Goal: Task Accomplishment & Management: Complete application form

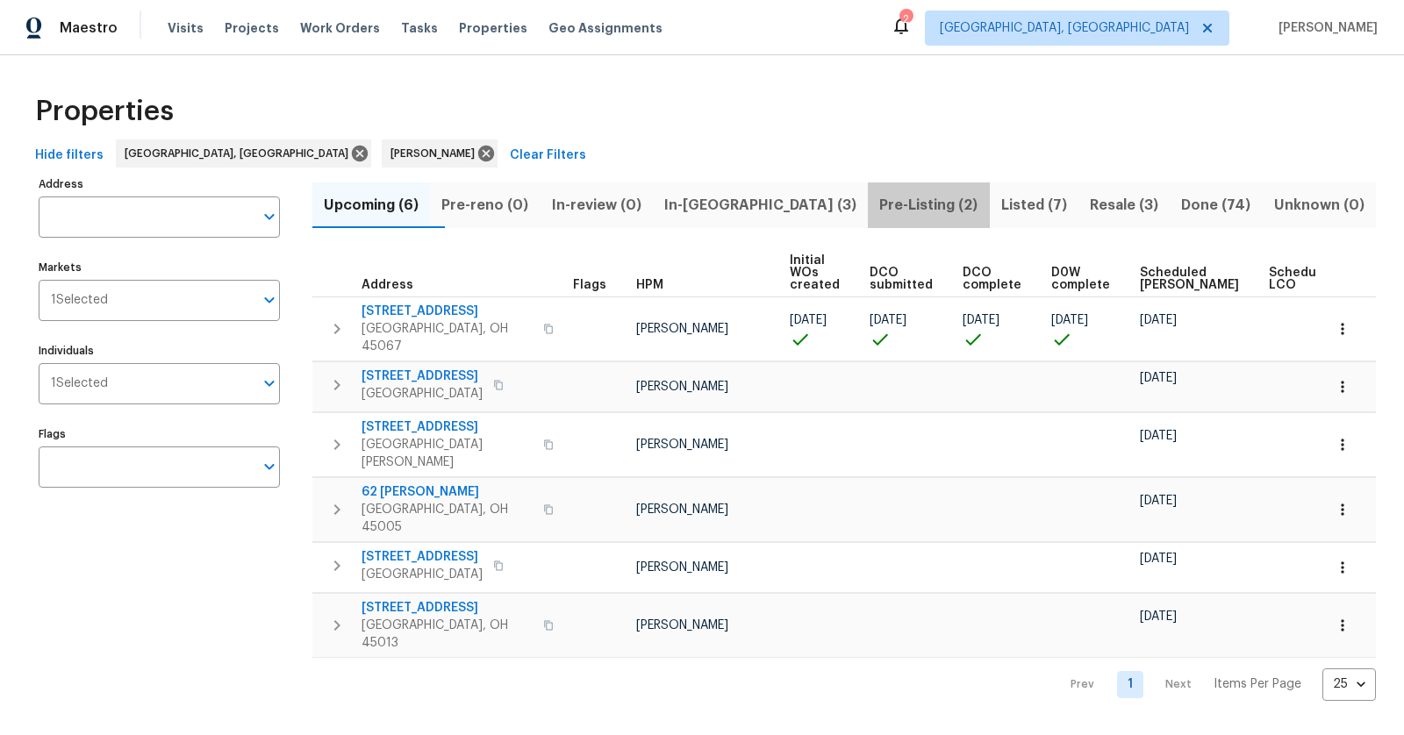
click at [878, 204] on span "Pre-Listing (2)" at bounding box center [928, 205] width 100 height 25
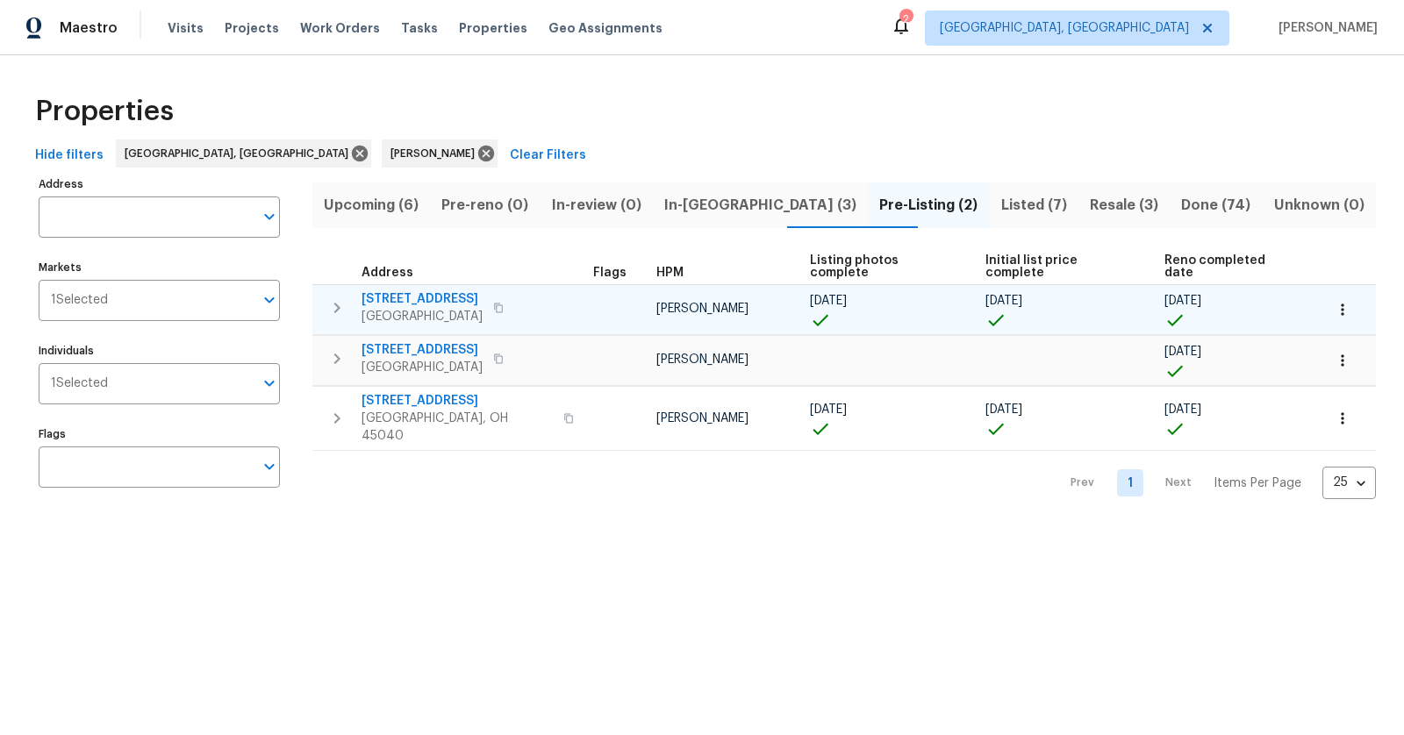
click at [409, 290] on span "5326 Elmwood Ln" at bounding box center [422, 299] width 121 height 18
click at [398, 311] on span "[GEOGRAPHIC_DATA]" at bounding box center [422, 317] width 121 height 18
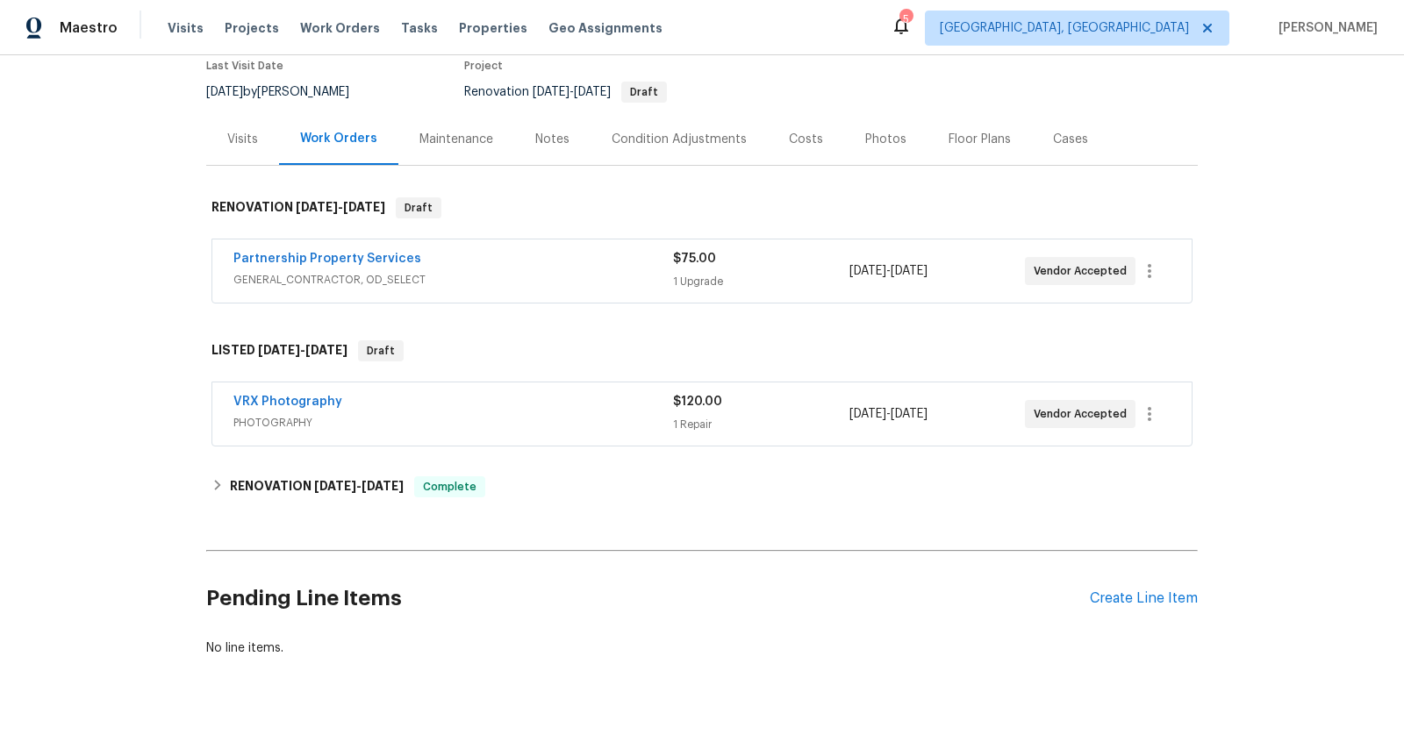
scroll to position [190, 0]
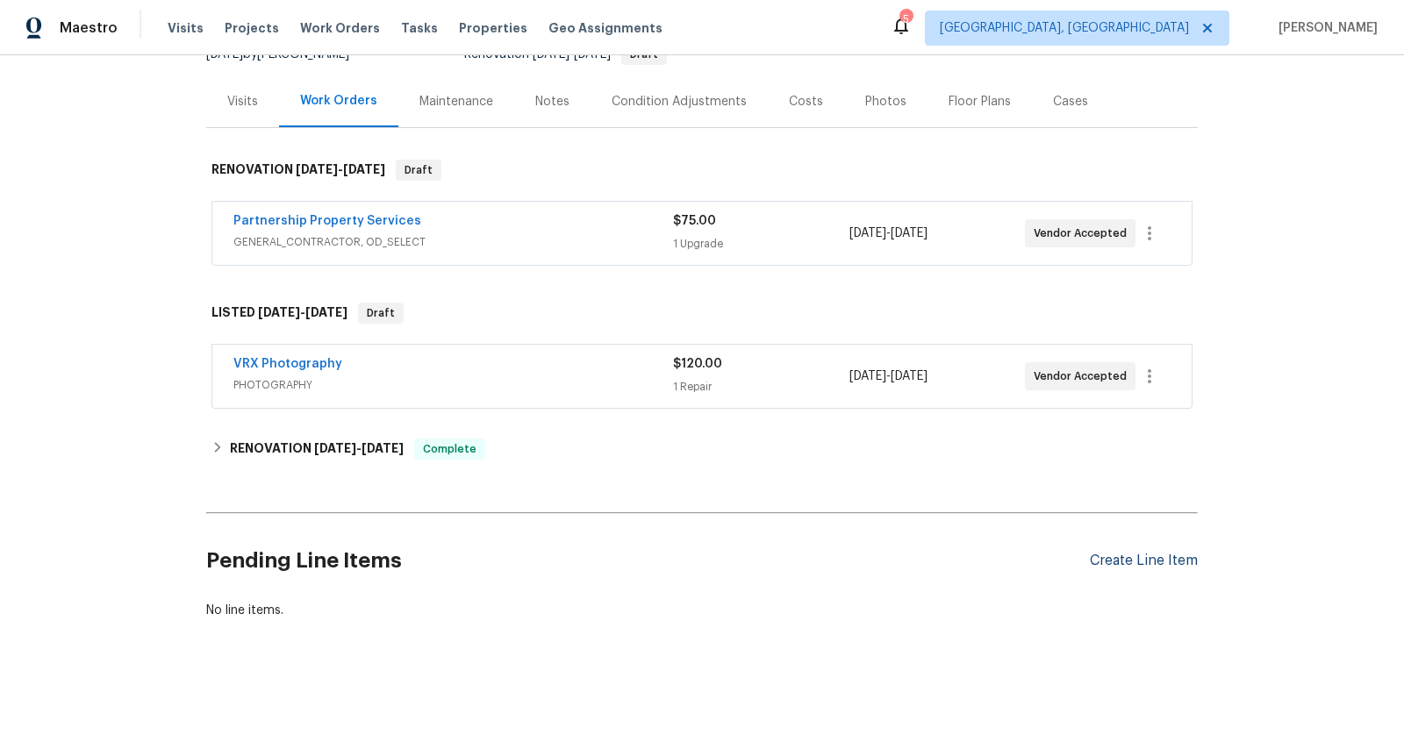
click at [1146, 553] on div "Create Line Item" at bounding box center [1144, 561] width 108 height 17
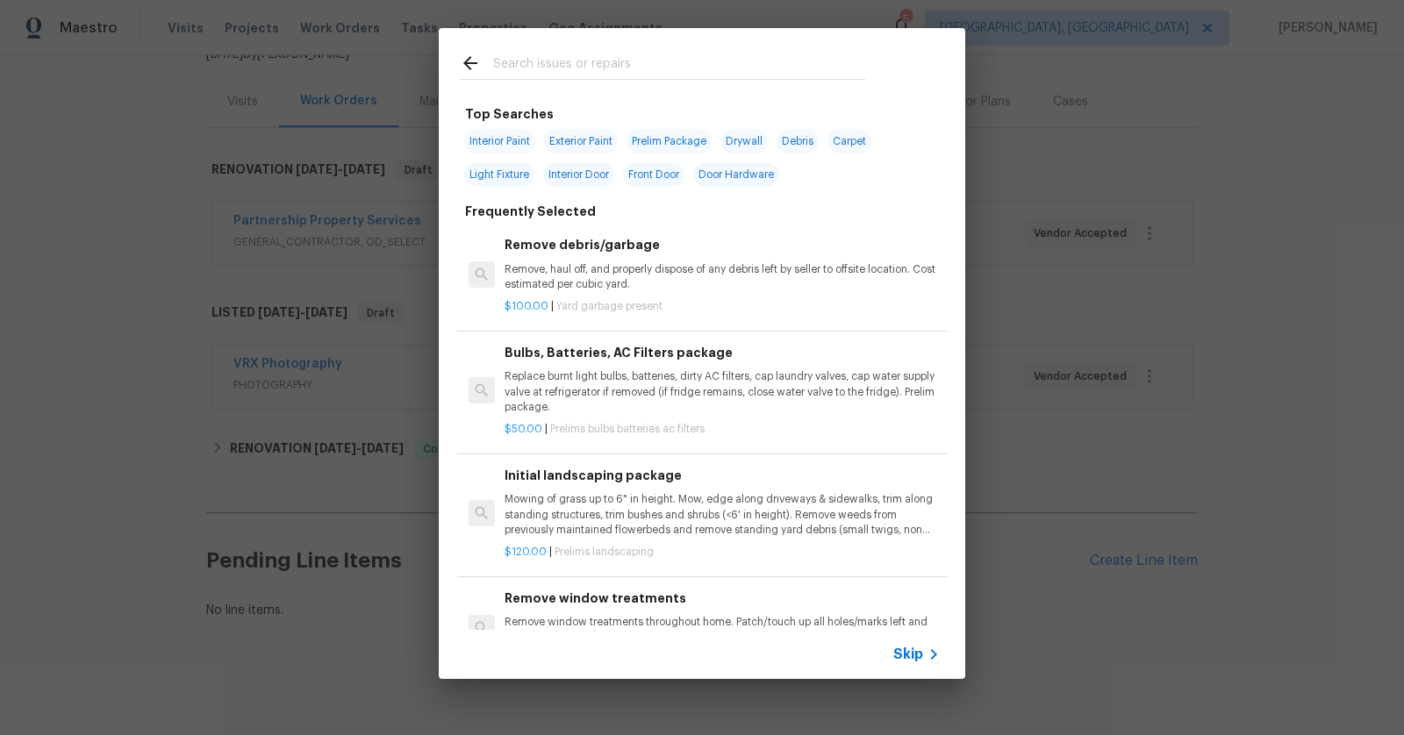
click at [737, 68] on input "text" at bounding box center [679, 66] width 372 height 26
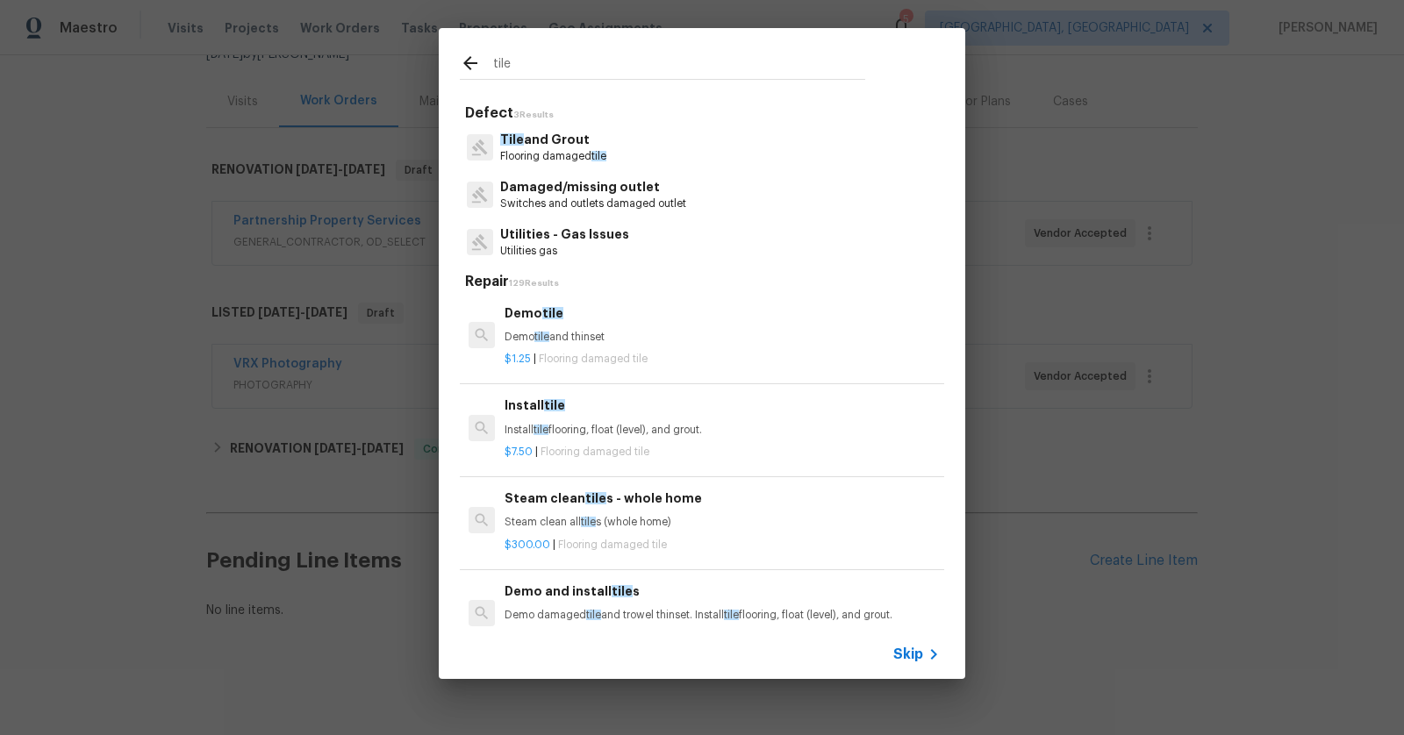
scroll to position [0, 0]
type input "tile"
click at [120, 216] on div "tile Defect 3 Results Tile and Grout Flooring damaged tile Damaged/missing outl…" at bounding box center [702, 353] width 1404 height 707
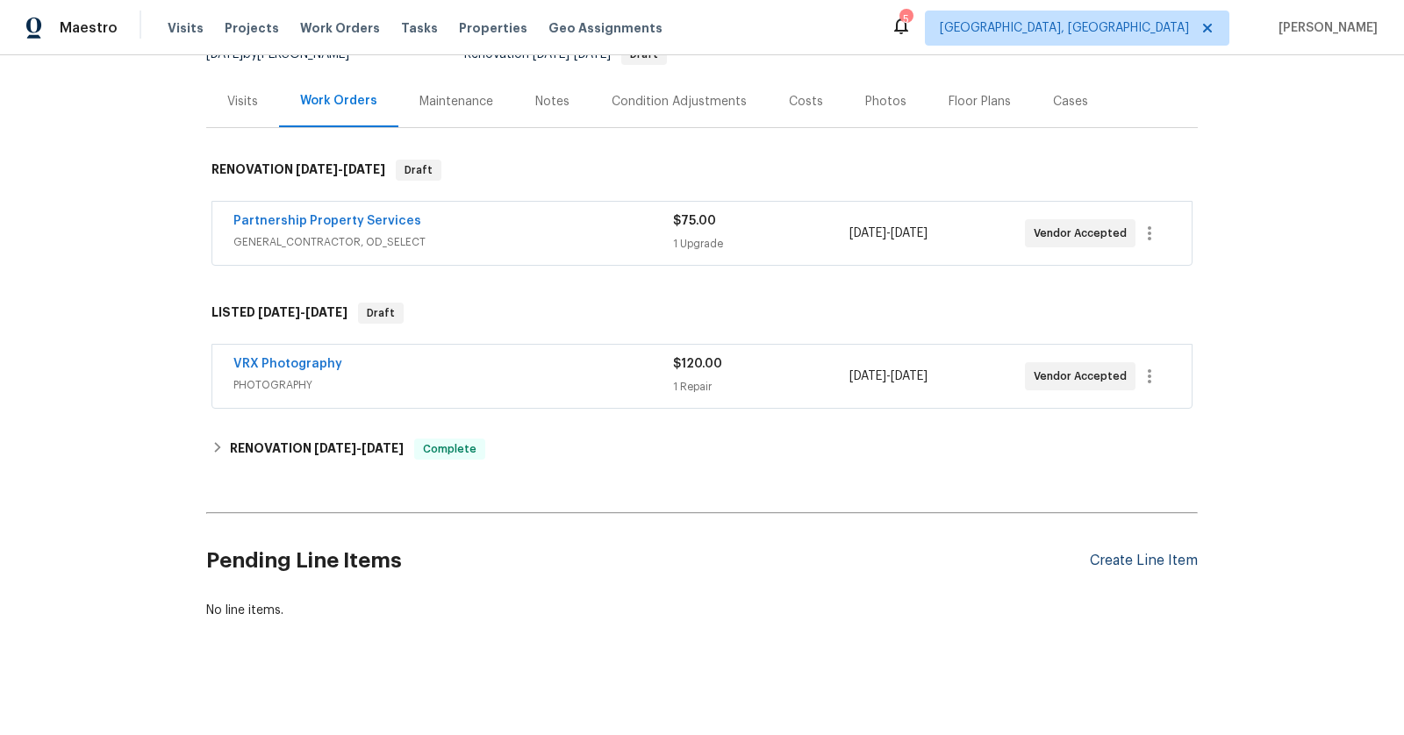
click at [1163, 559] on div "Create Line Item" at bounding box center [1144, 561] width 108 height 17
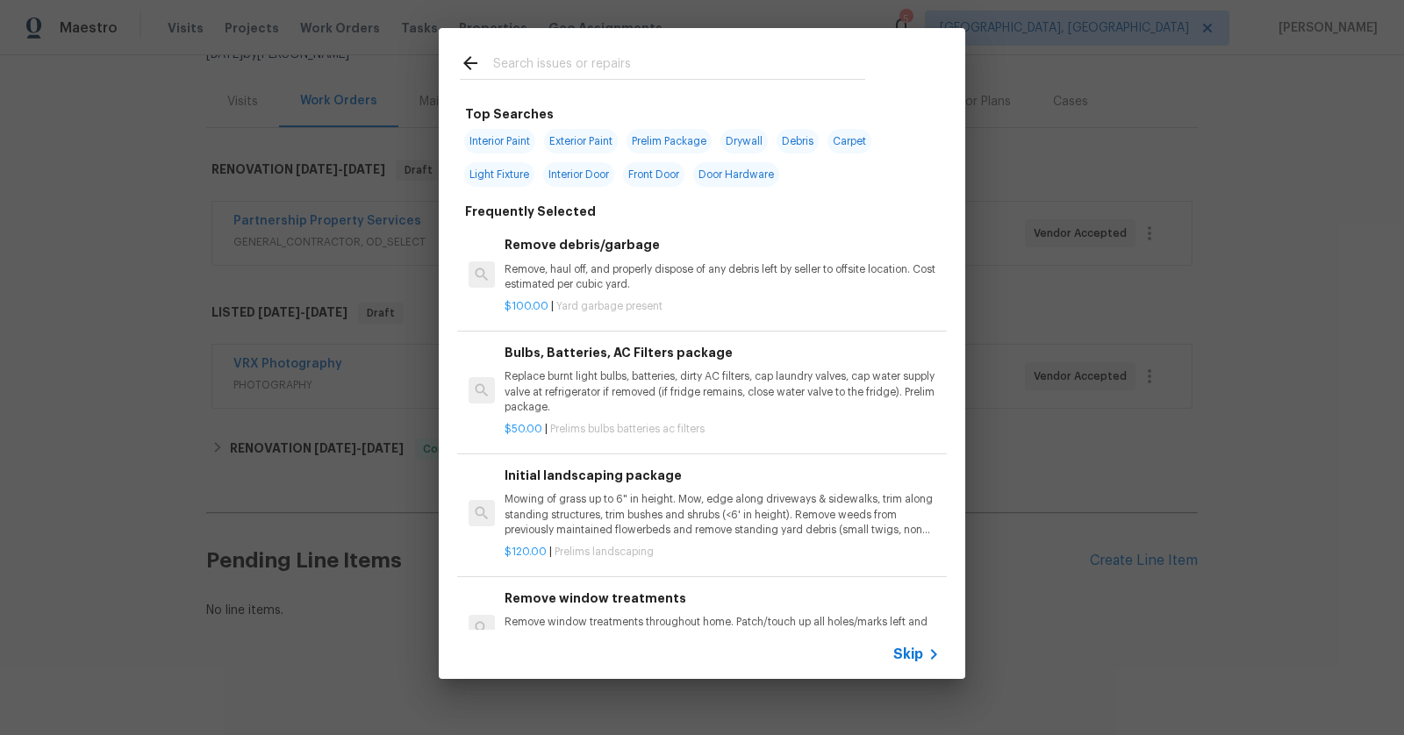
click at [679, 51] on div at bounding box center [663, 62] width 448 height 69
click at [677, 61] on input "text" at bounding box center [679, 66] width 372 height 26
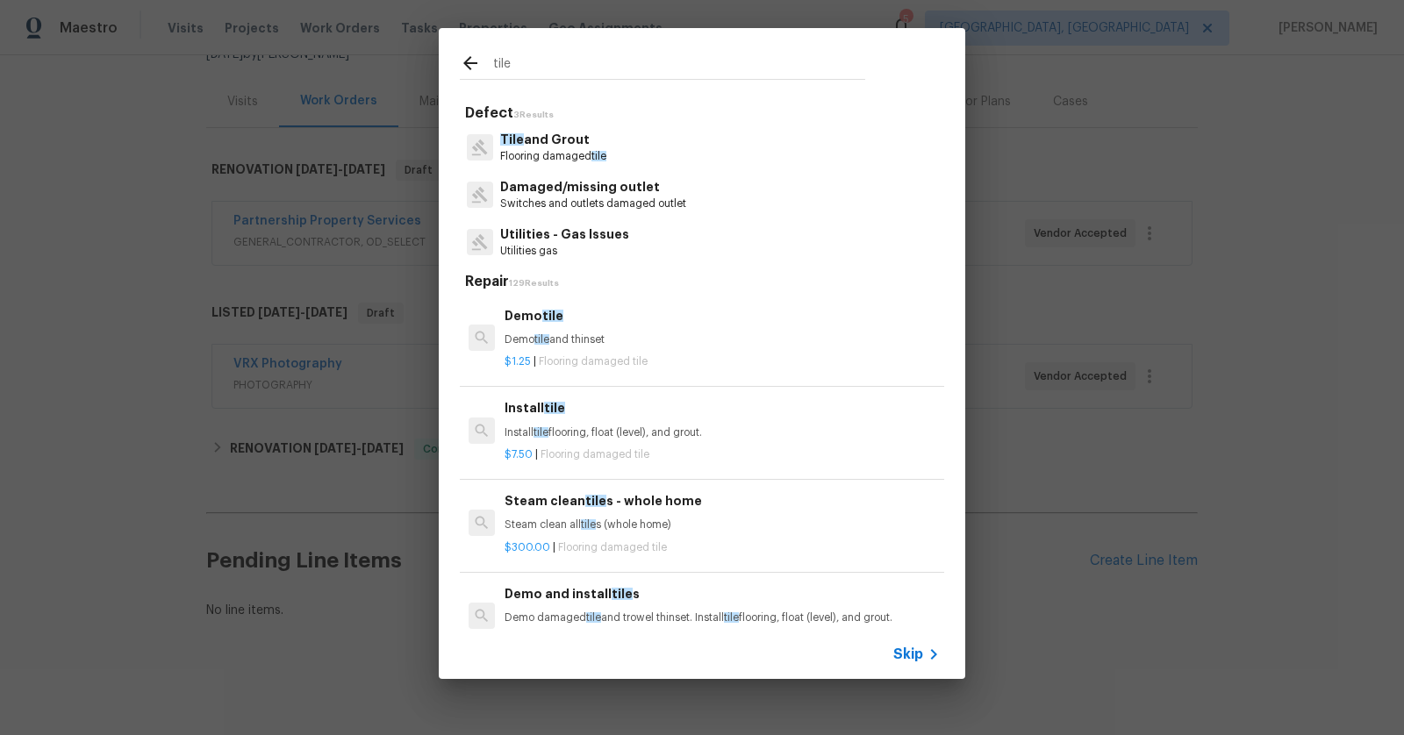
type input "tile"
drag, startPoint x: 558, startPoint y: 321, endPoint x: 675, endPoint y: 400, distance: 140.9
click at [675, 400] on div "Demo tile Demo tile and thinset $1.25 | Flooring damaged tile Install tile Inst…" at bounding box center [702, 511] width 484 height 439
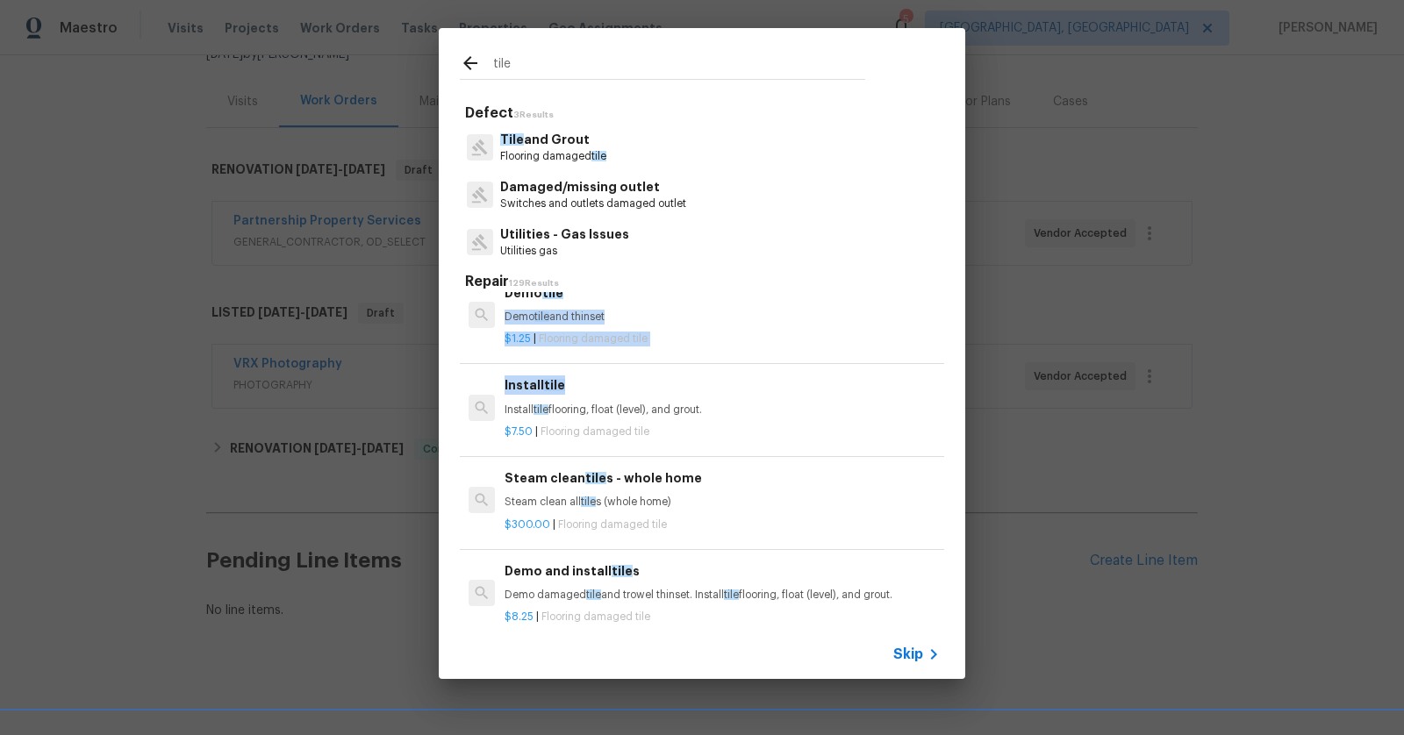
scroll to position [25, 0]
click at [777, 326] on div "$1.25 | Flooring damaged tile" at bounding box center [722, 334] width 435 height 22
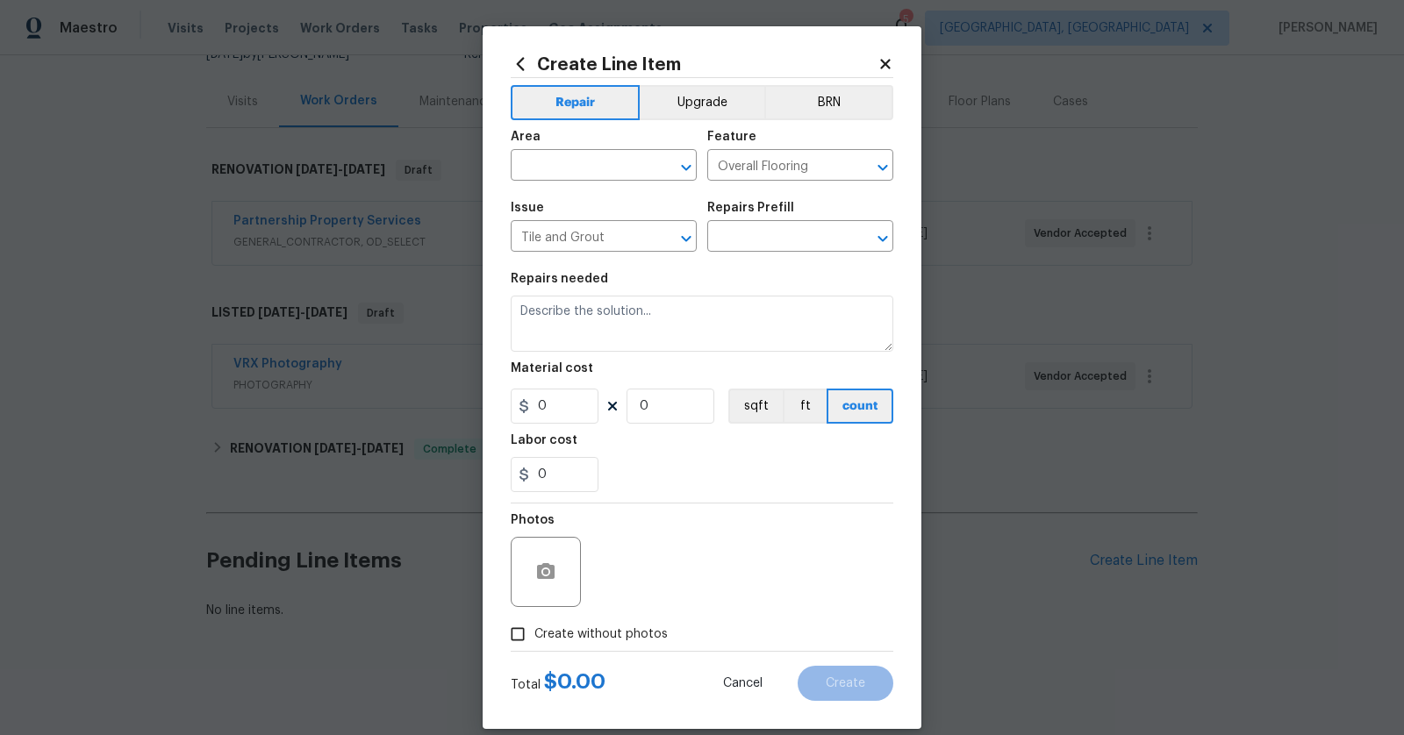
type input "Demo tile $1.25"
type textarea "Demo tile and thinset"
type input "1.25"
type input "1"
click at [887, 62] on icon at bounding box center [885, 64] width 10 height 10
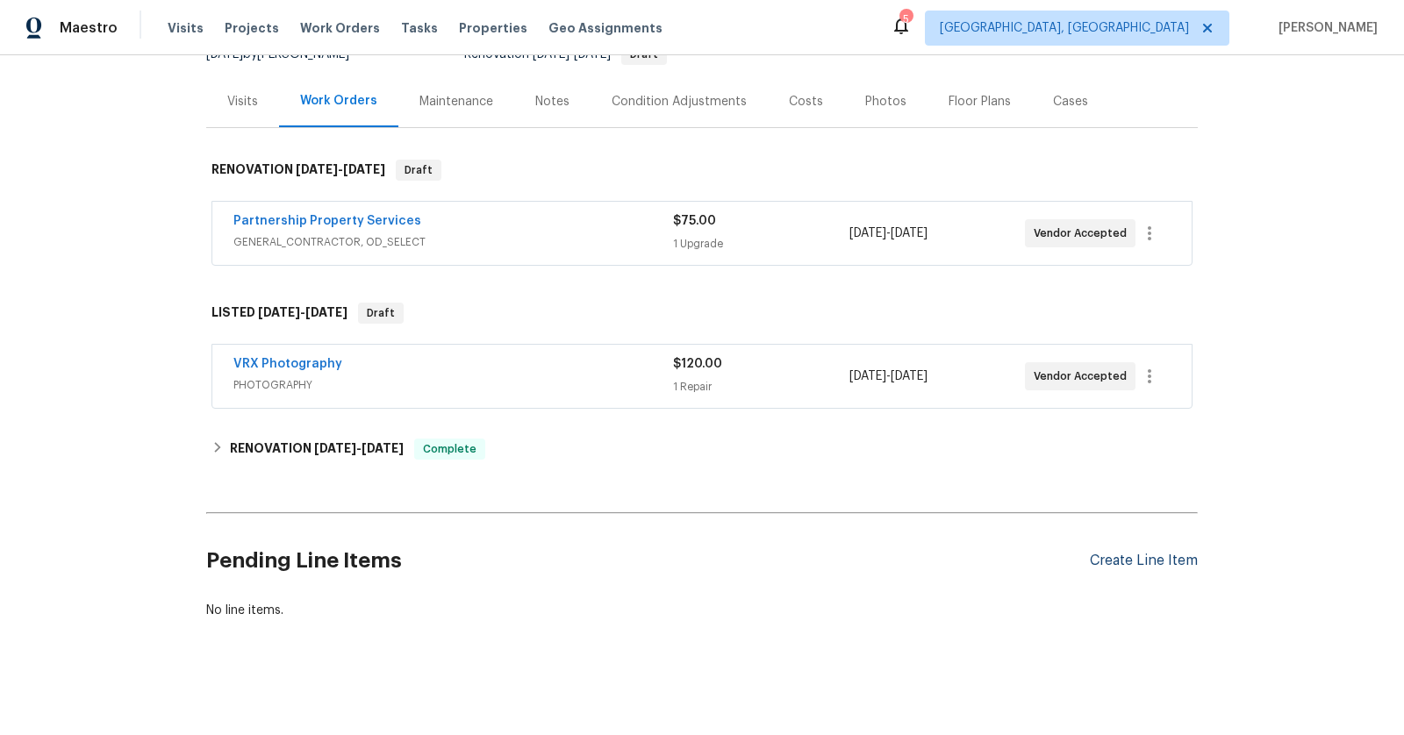
click at [1137, 553] on div "Create Line Item" at bounding box center [1144, 561] width 108 height 17
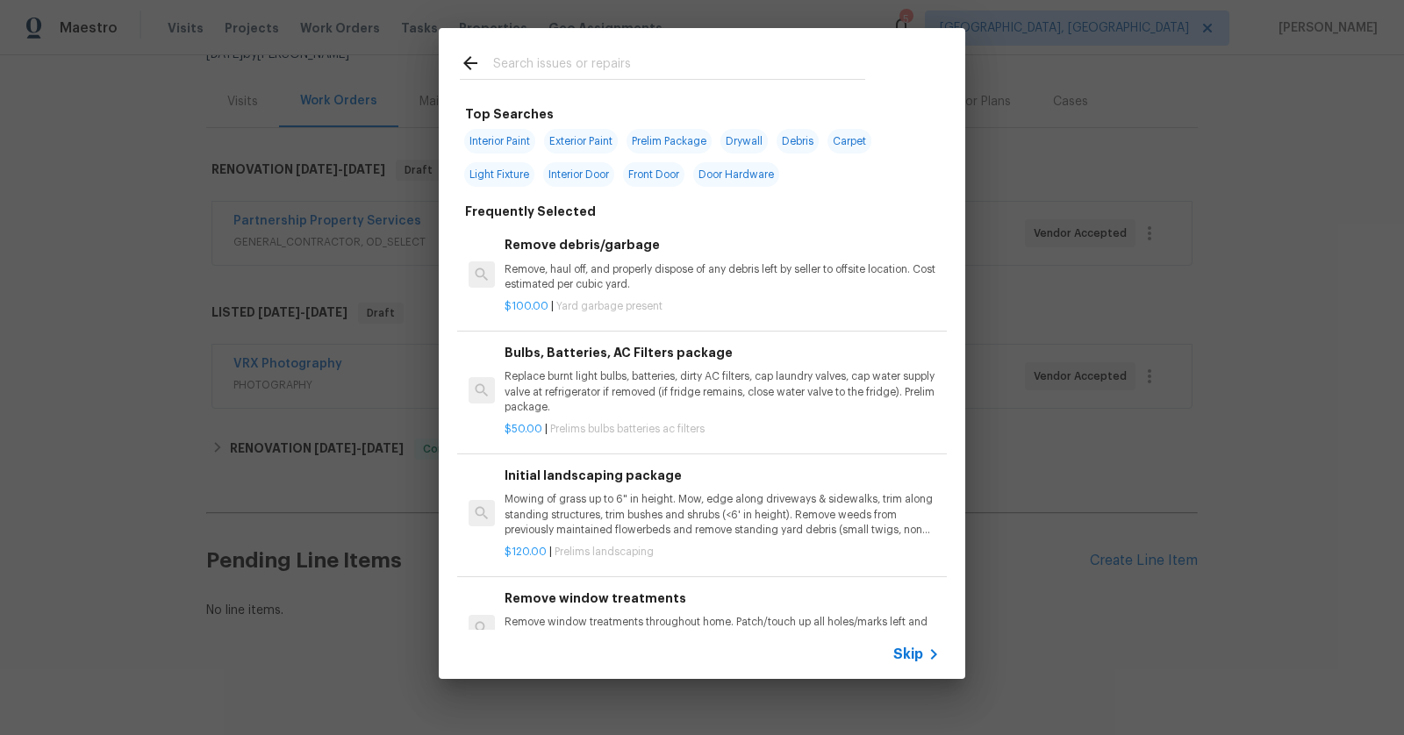
click at [604, 62] on input "text" at bounding box center [679, 66] width 372 height 26
type input "back"
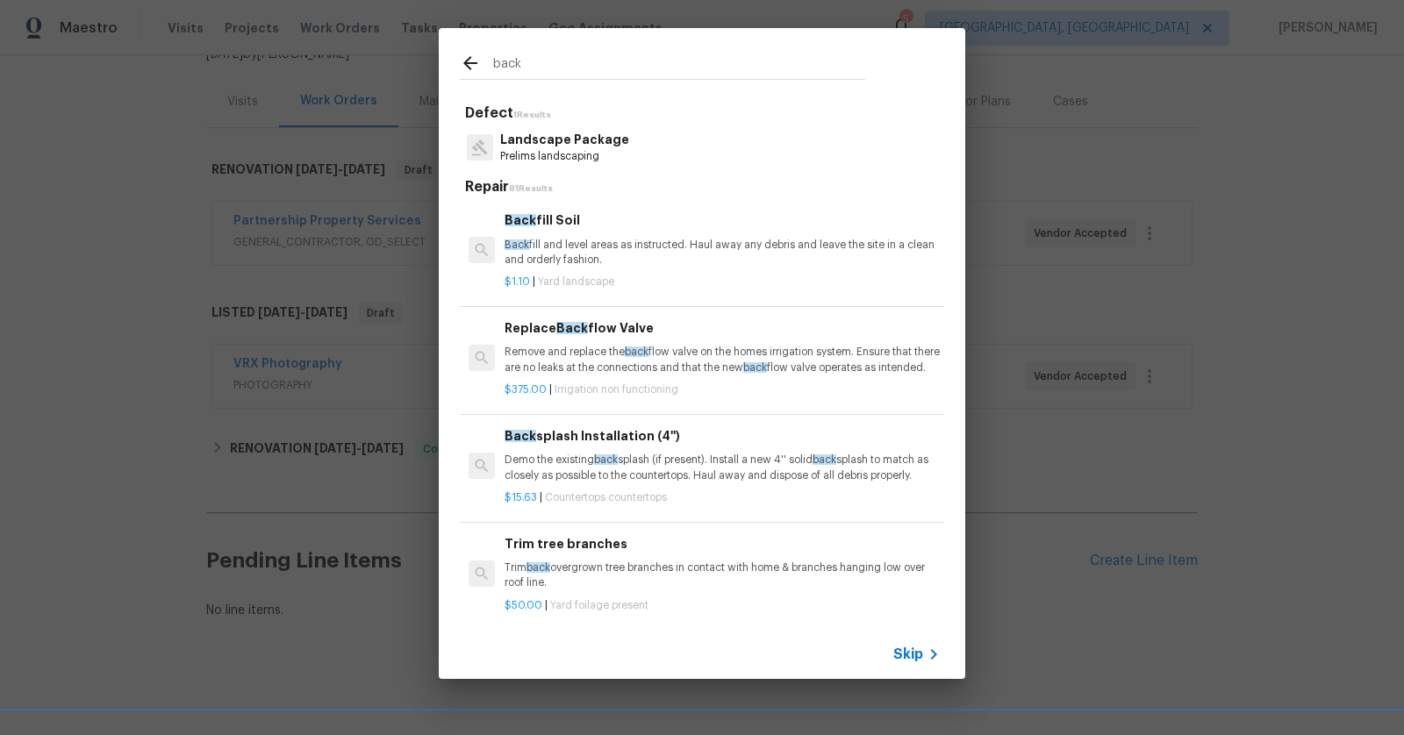
click at [577, 469] on p "Demo the existing back splash (if present). Install a new 4'' solid back splash…" at bounding box center [722, 468] width 435 height 30
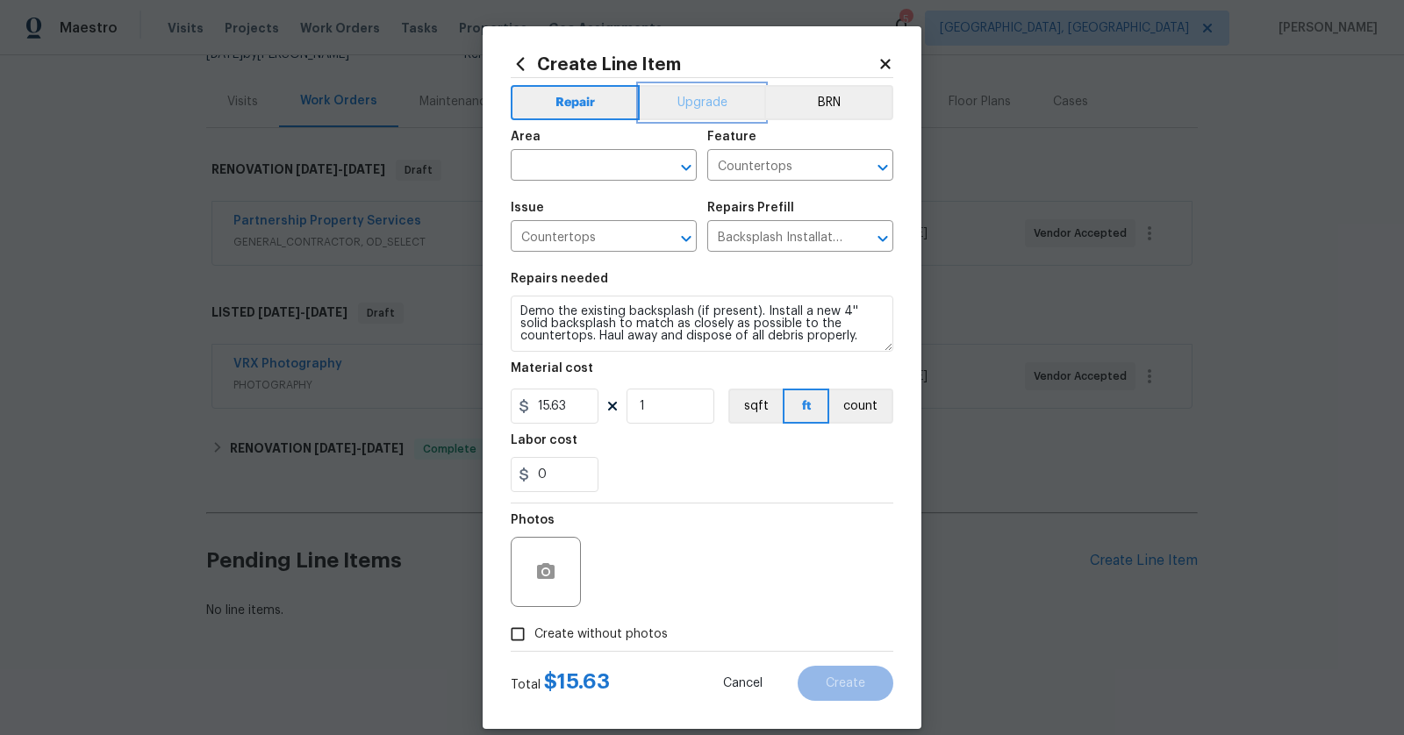
click at [693, 109] on button "Upgrade" at bounding box center [702, 102] width 125 height 35
click at [605, 163] on input "text" at bounding box center [579, 167] width 137 height 27
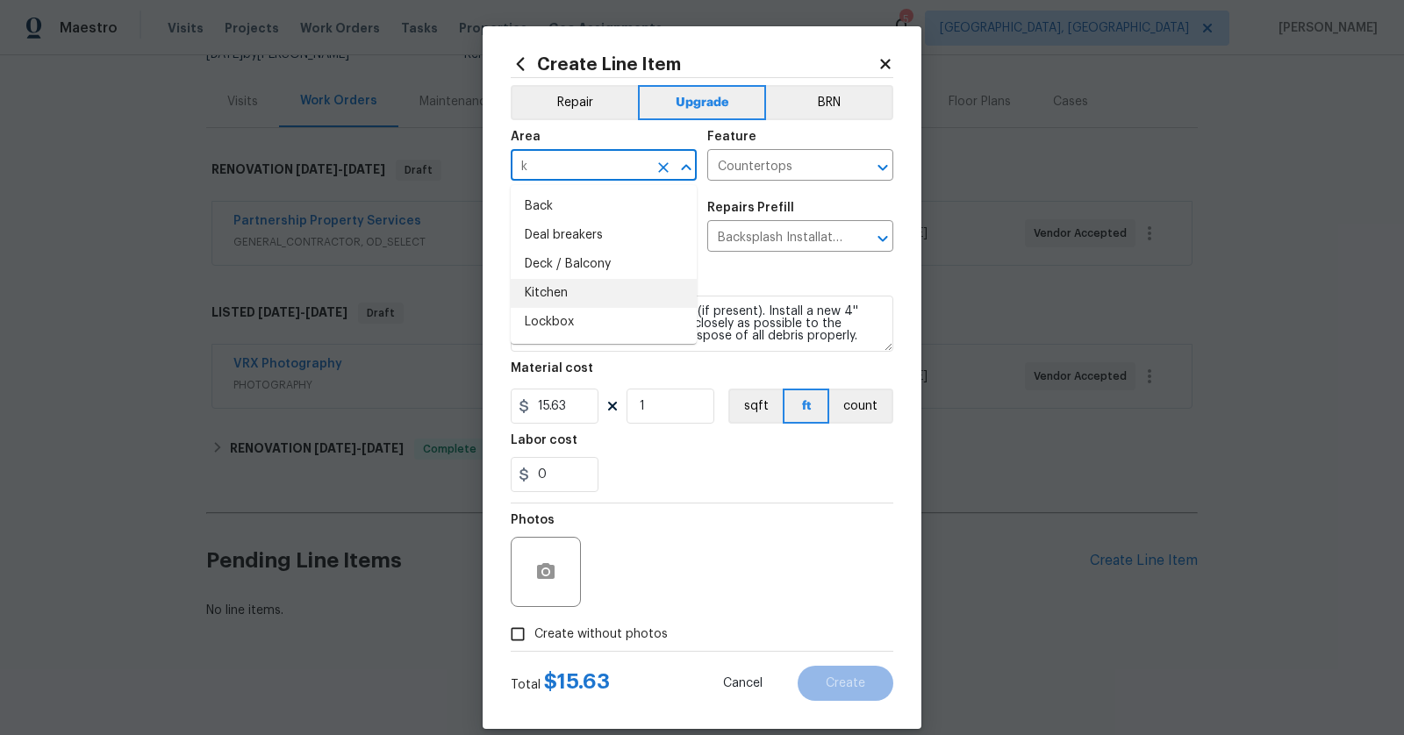
click at [554, 286] on li "Kitchen" at bounding box center [604, 293] width 186 height 29
type input "Kitchen"
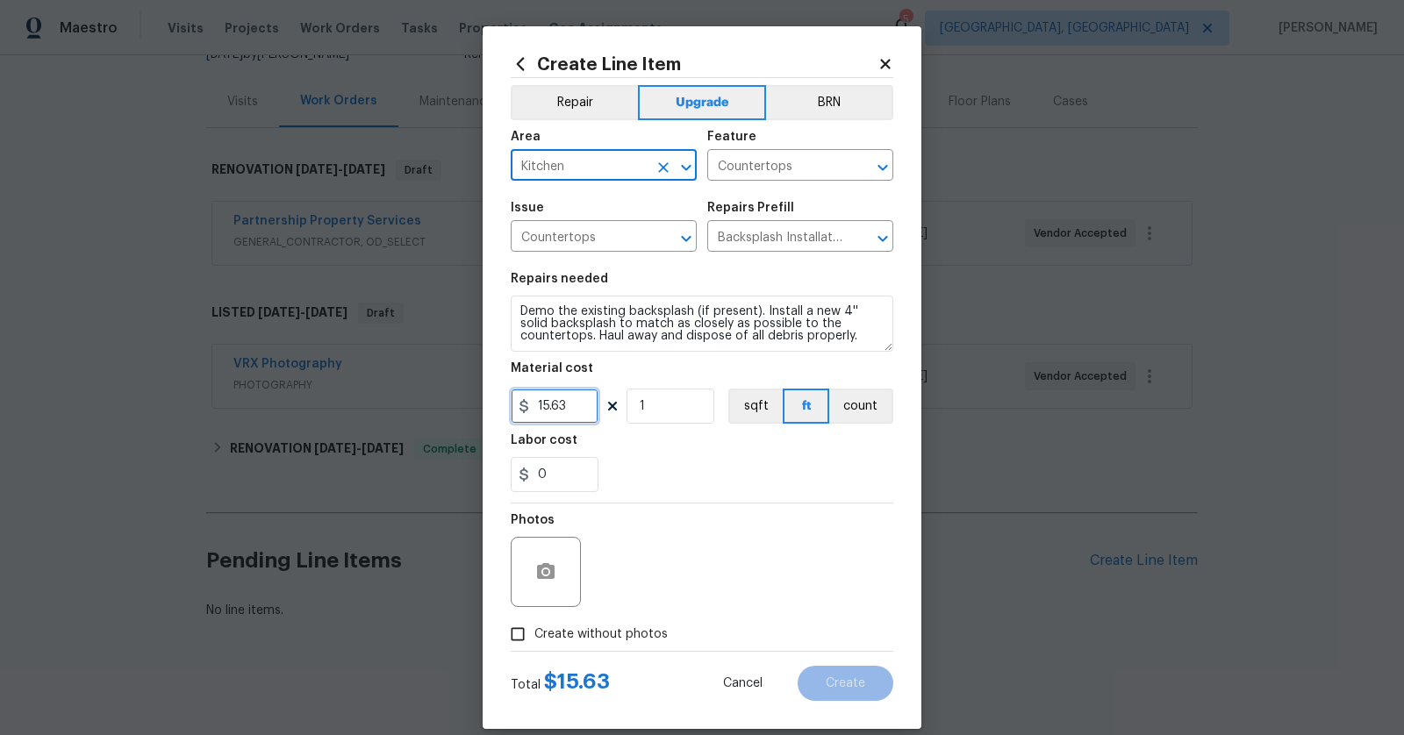
click at [584, 401] on input "15.63" at bounding box center [555, 406] width 88 height 35
type input "1"
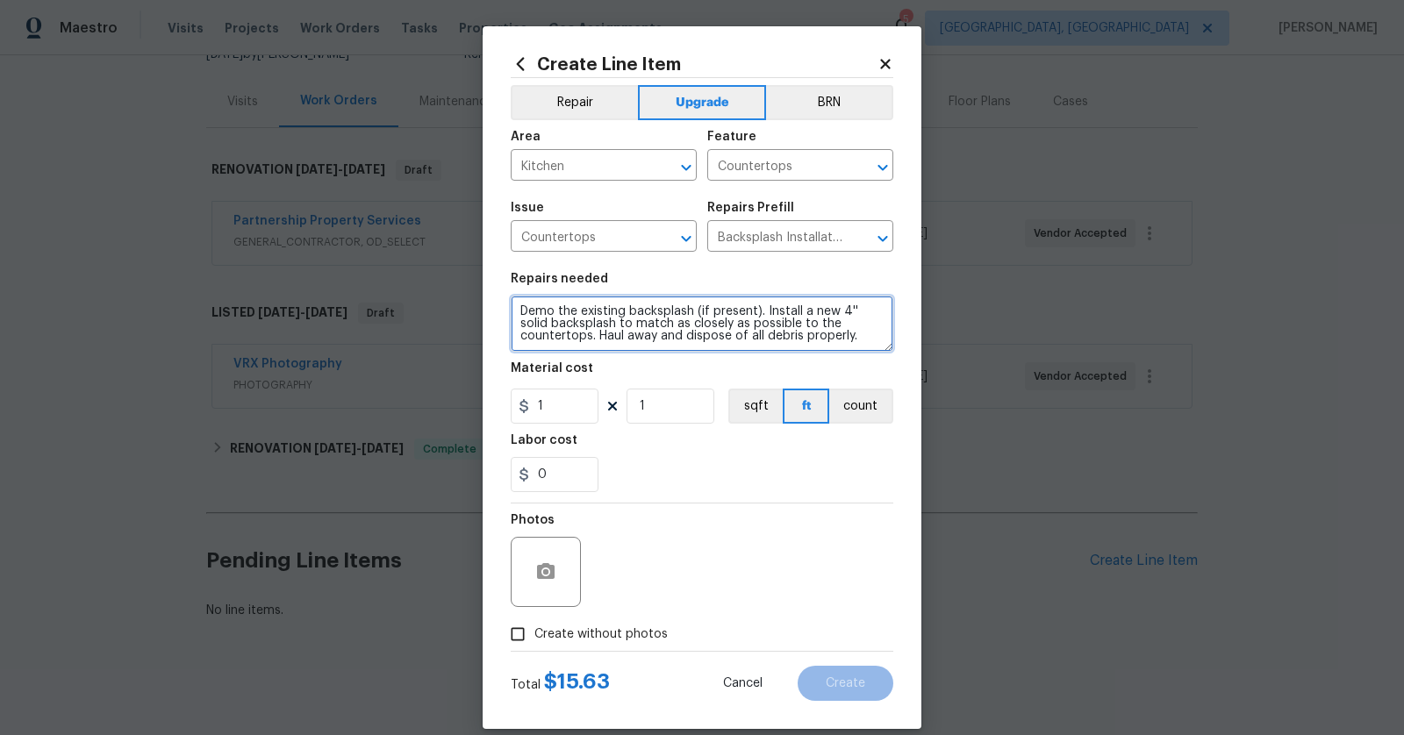
click at [719, 315] on textarea "Demo the existing backsplash (if present). Install a new 4'' solid backsplash t…" at bounding box center [702, 324] width 383 height 56
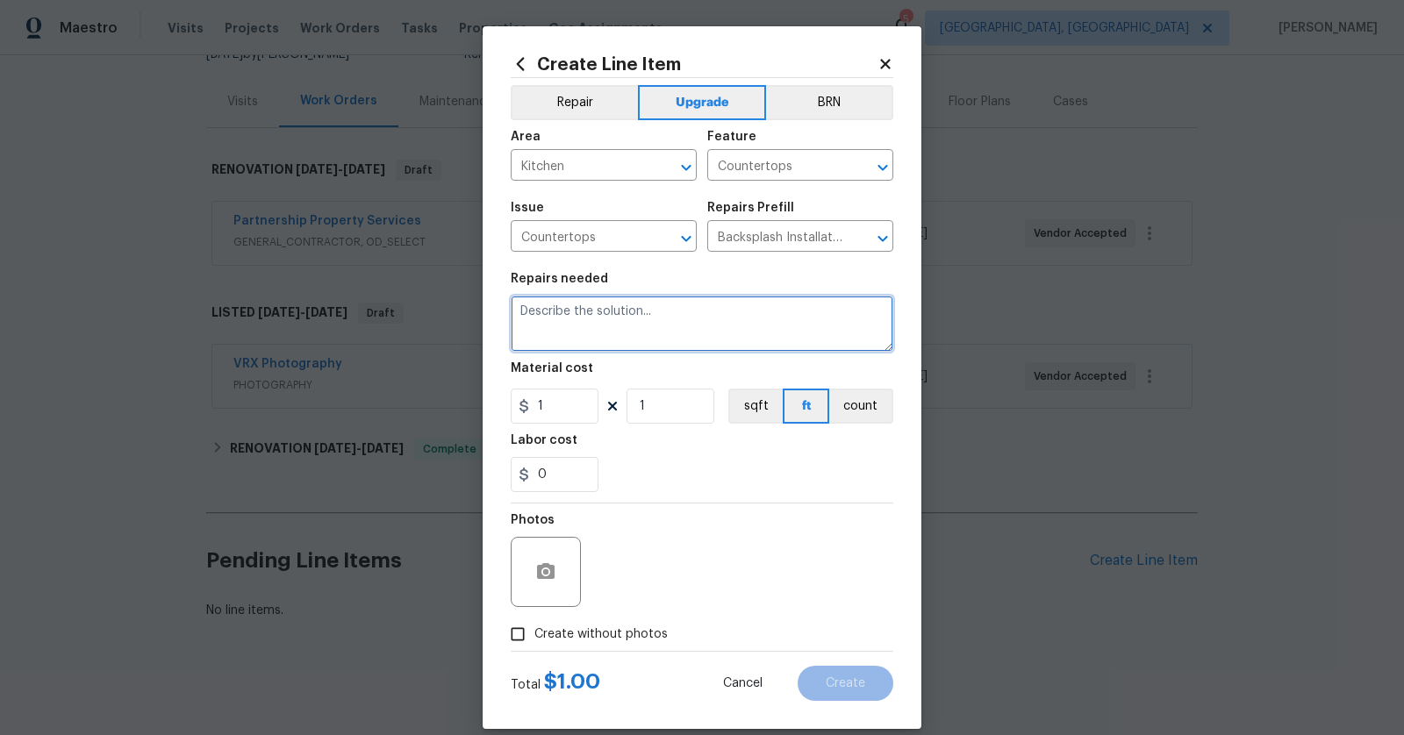
scroll to position [10, 0]
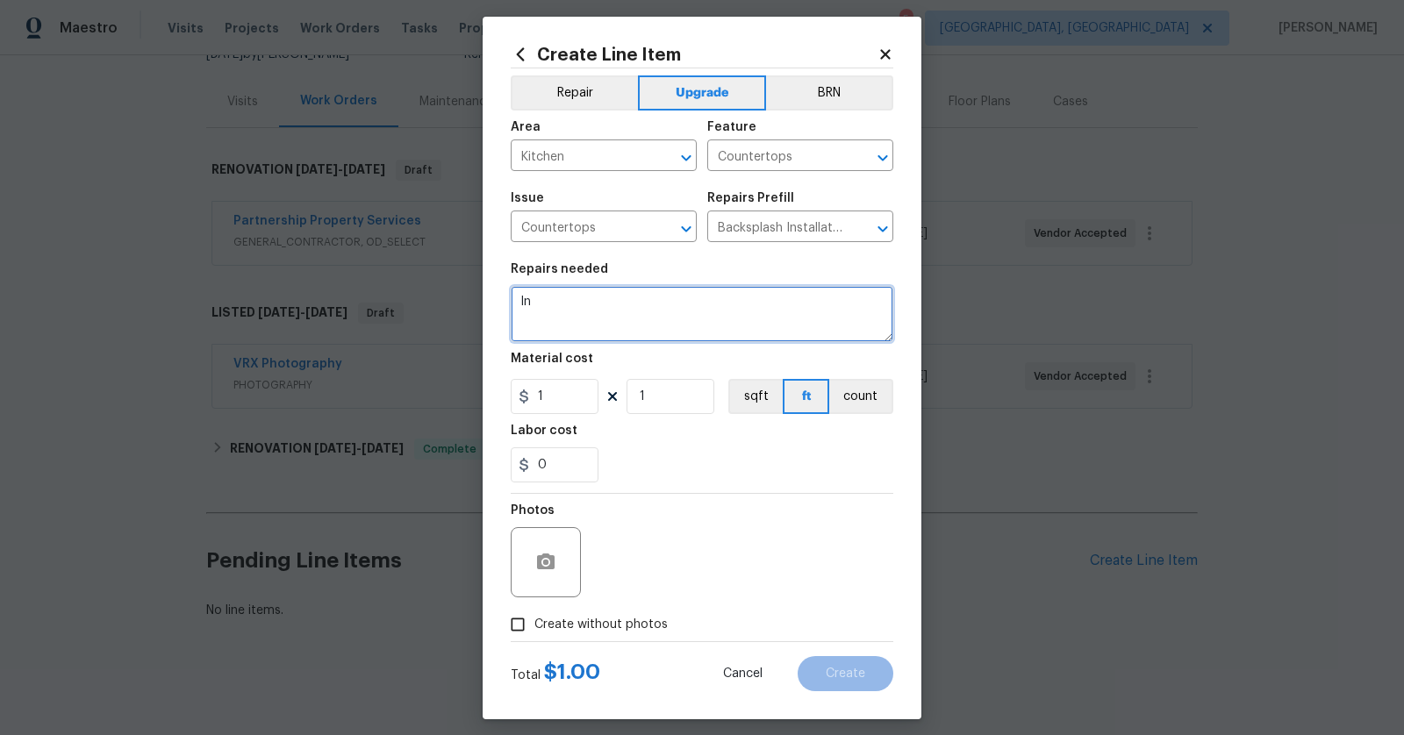
type textarea "I"
click at [634, 304] on textarea "Provide quote for ne 3x12 white subway tile in kitchen." at bounding box center [702, 314] width 383 height 56
click at [858, 304] on textarea "Provide quote for new 3x12 white subway tile in kitchen." at bounding box center [702, 314] width 383 height 56
type textarea "Provide quote for new 3x12 white subway tile in kitchen with light grey grout"
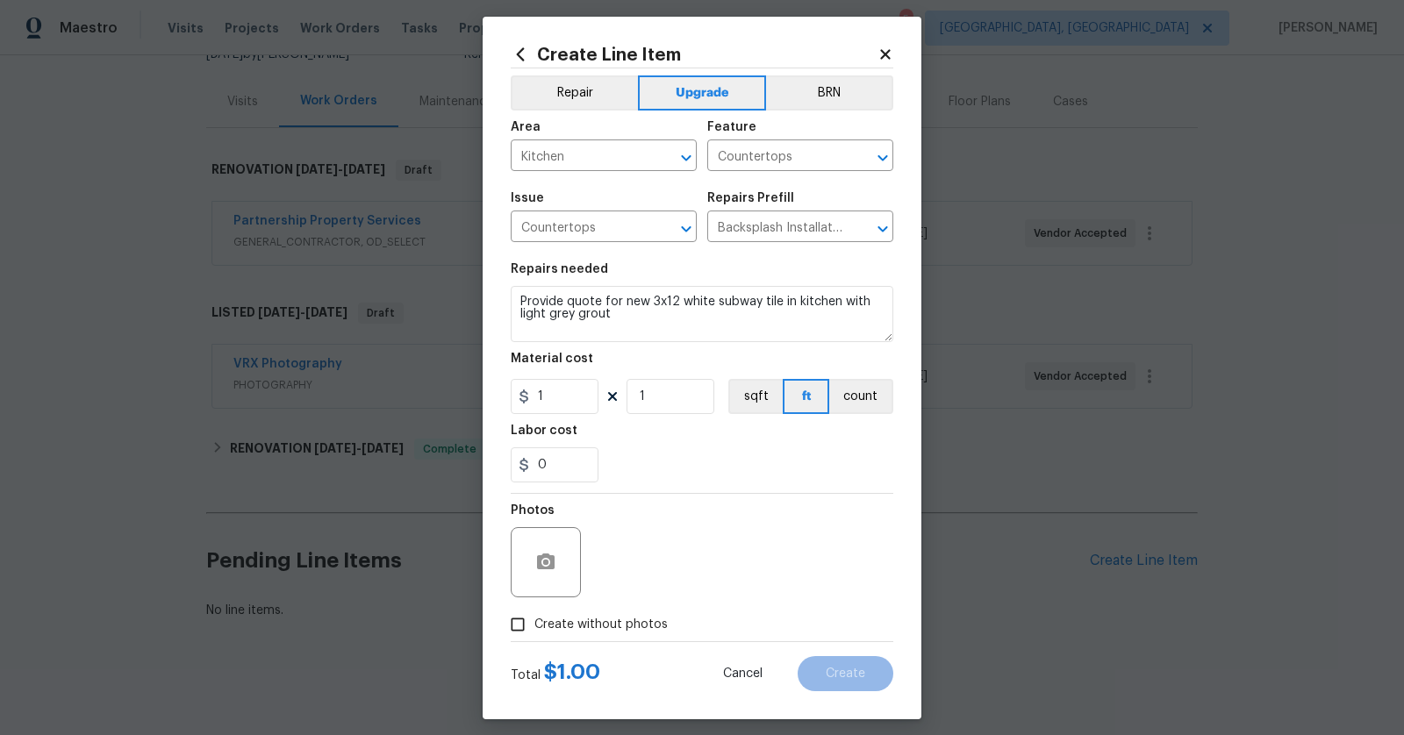
click at [534, 619] on input "Create without photos" at bounding box center [517, 624] width 33 height 33
checkbox input "true"
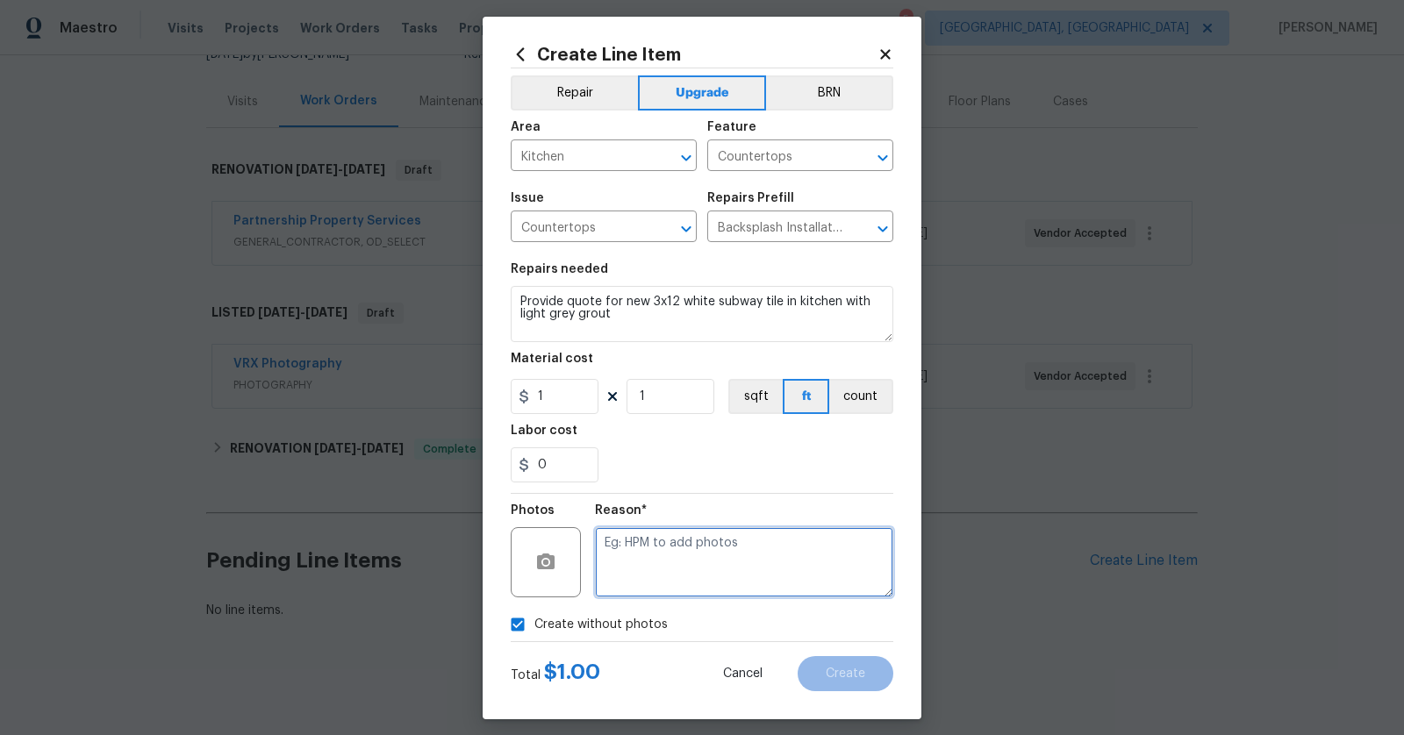
click at [664, 573] on textarea at bounding box center [744, 562] width 298 height 70
type textarea "to add"
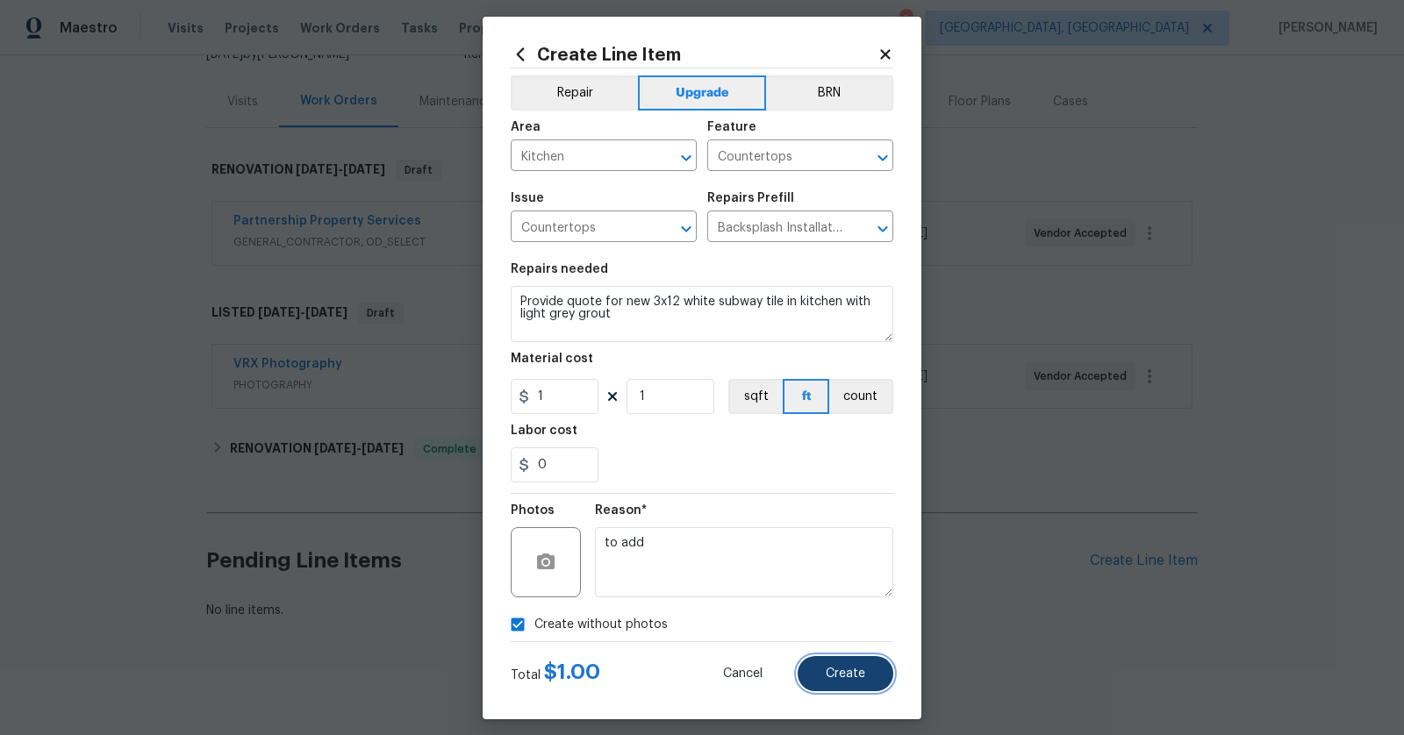
click at [842, 688] on button "Create" at bounding box center [846, 673] width 96 height 35
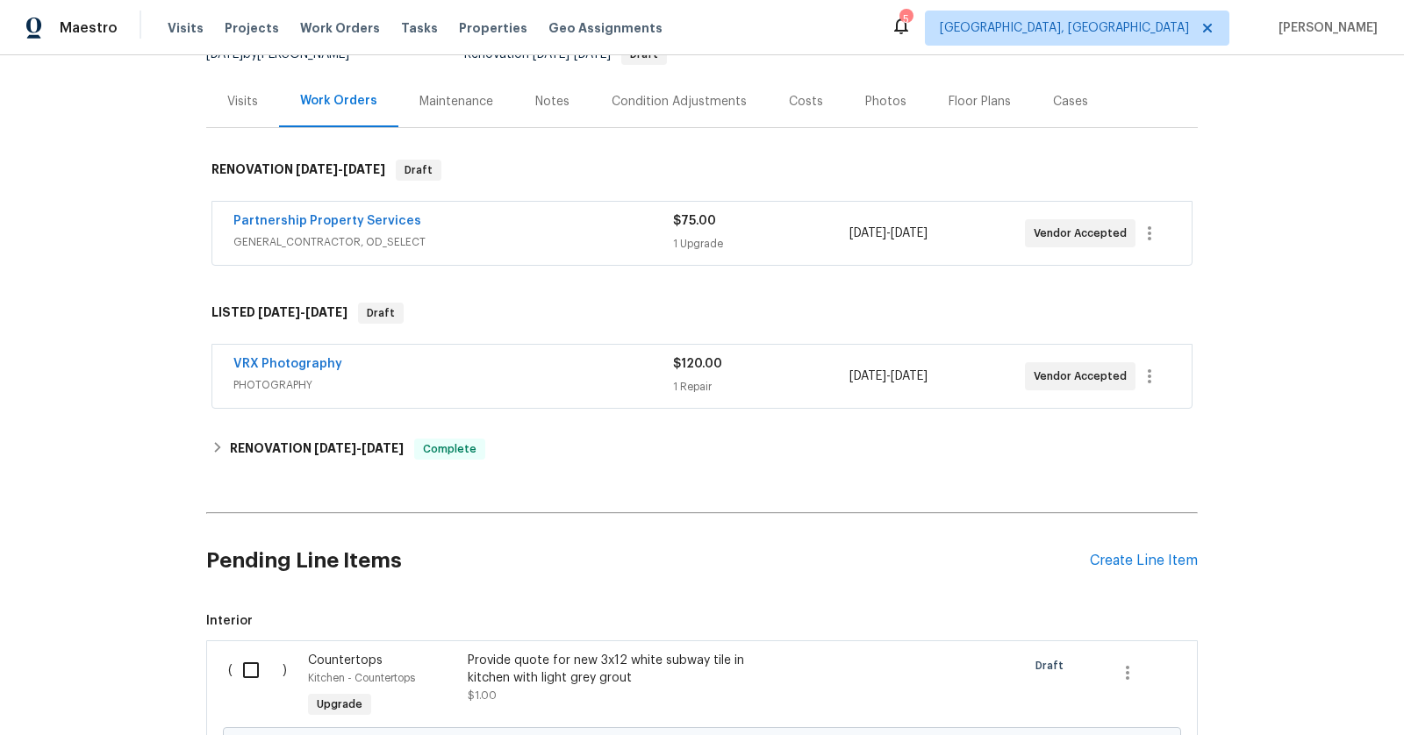
click at [254, 669] on input "checkbox" at bounding box center [258, 670] width 50 height 37
checkbox input "true"
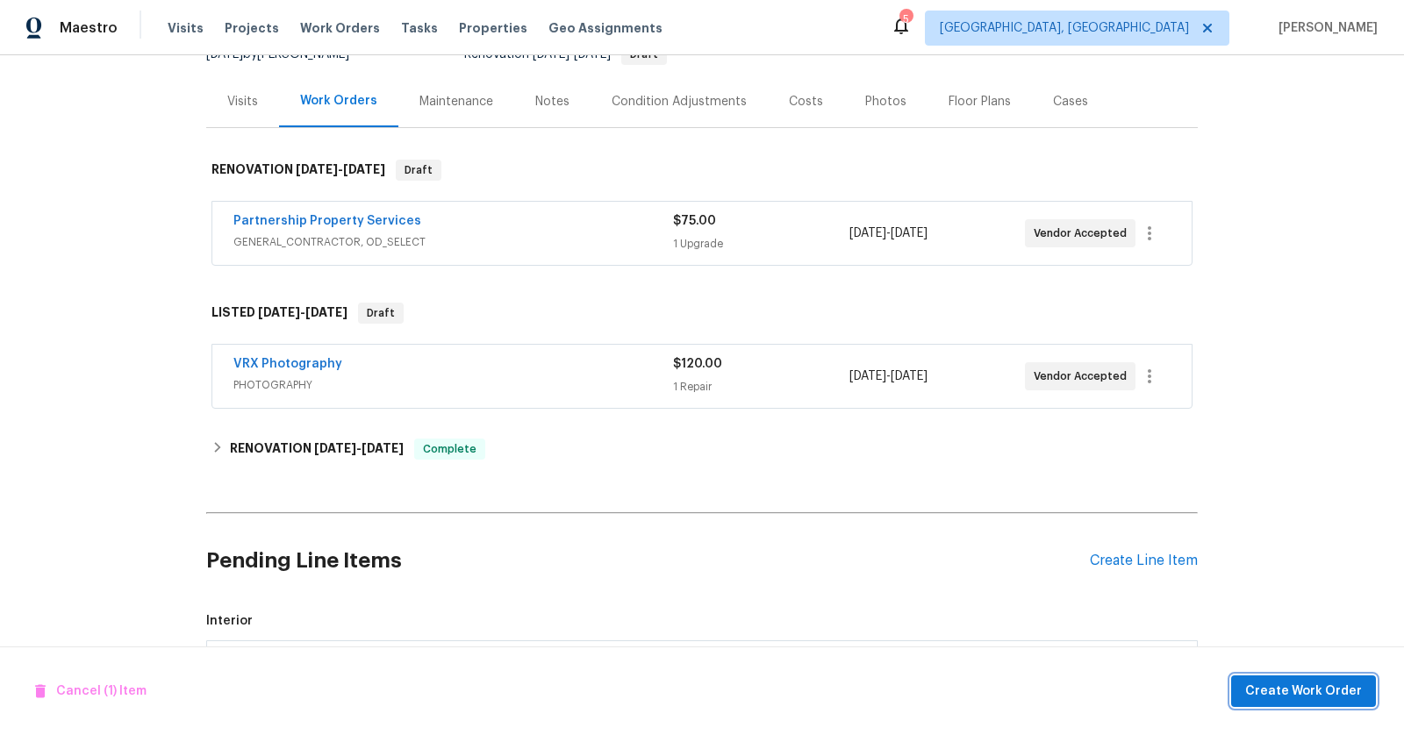
click at [1295, 687] on span "Create Work Order" at bounding box center [1303, 692] width 117 height 22
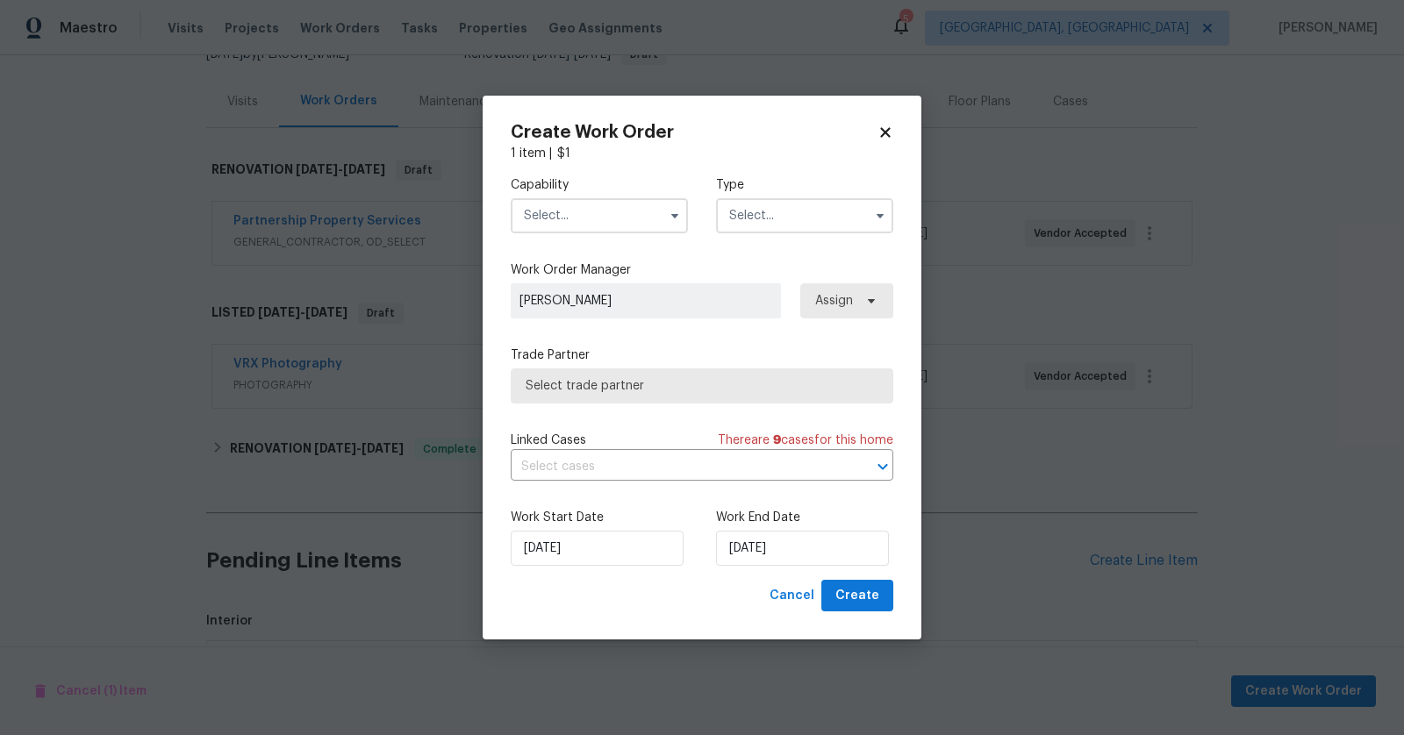
click at [632, 208] on input "text" at bounding box center [599, 215] width 177 height 35
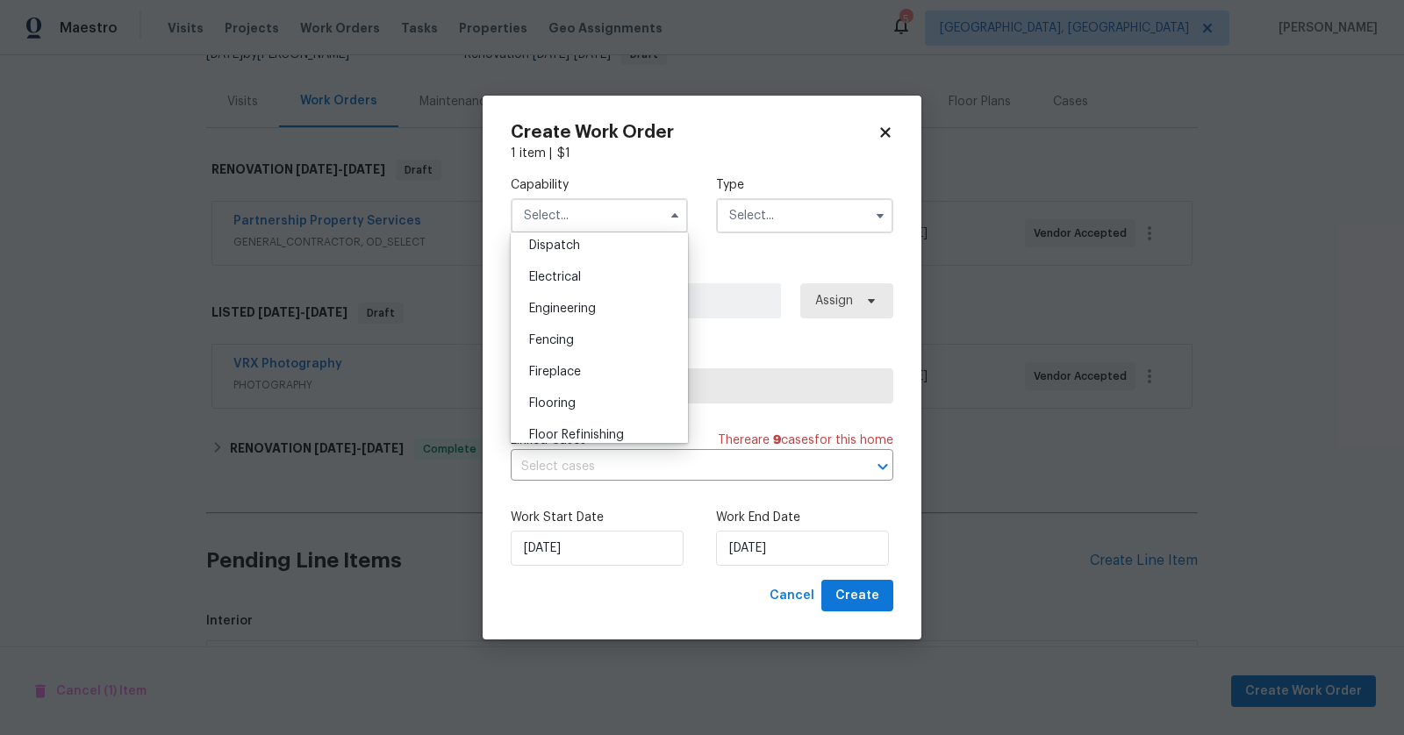
scroll to position [544, 0]
click at [627, 376] on div "Flooring" at bounding box center [599, 390] width 168 height 32
type input "Flooring"
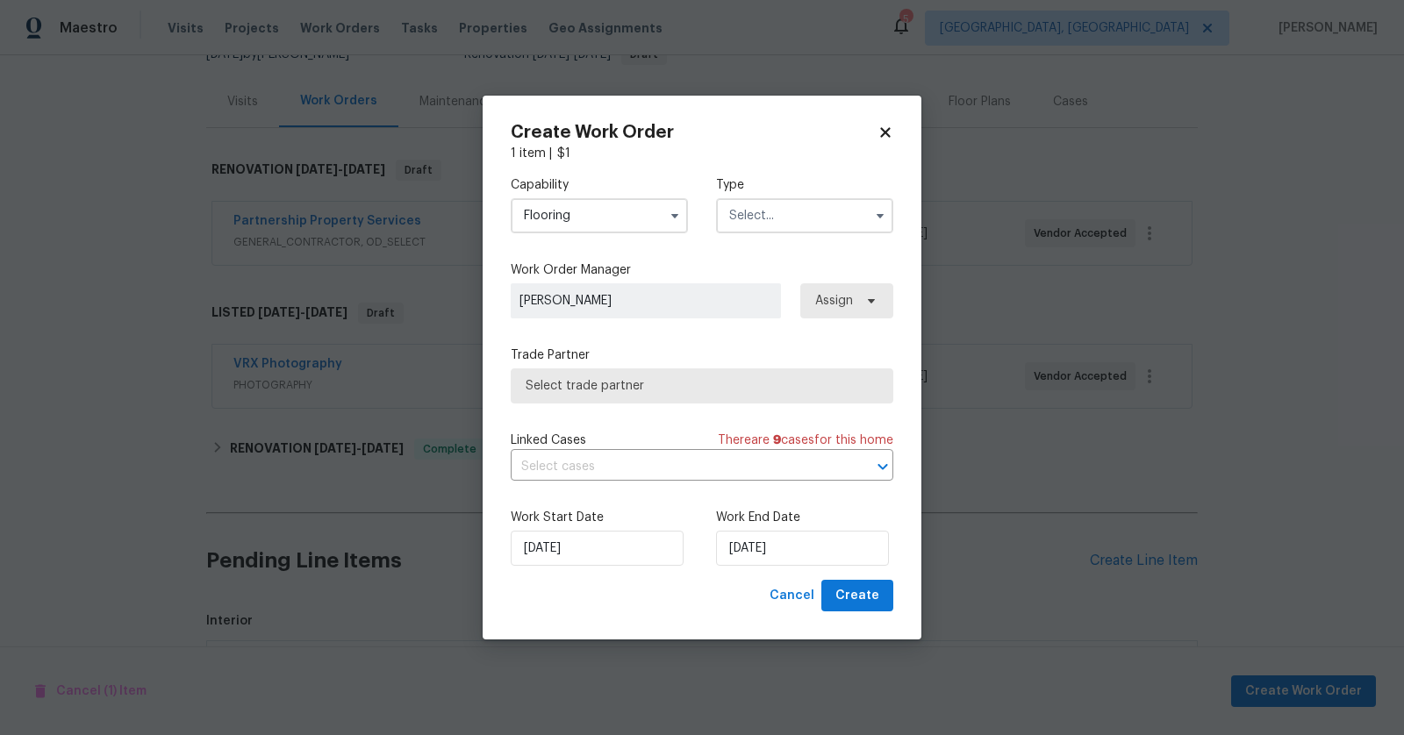
click at [822, 206] on input "text" at bounding box center [804, 215] width 177 height 35
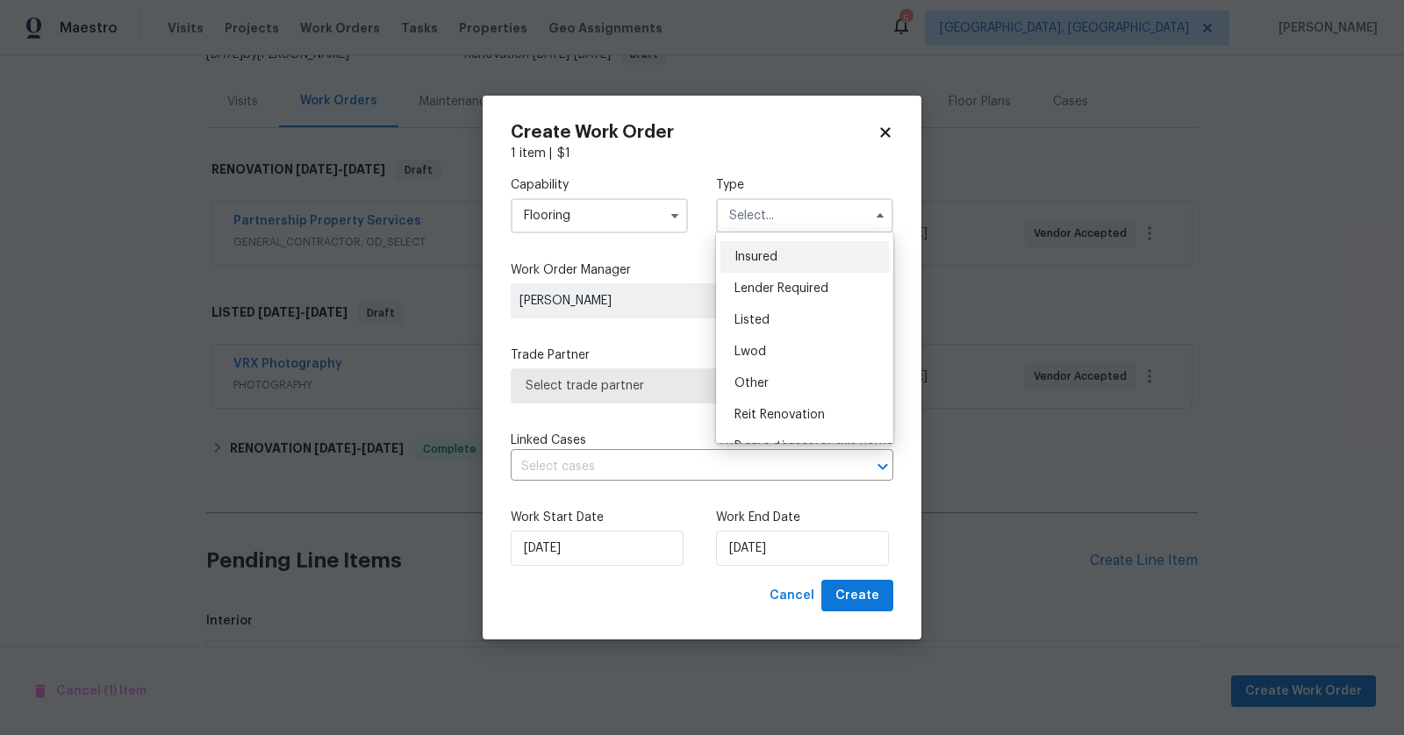
scroll to position [130, 0]
click at [784, 417] on div "Renovation" at bounding box center [804, 407] width 168 height 32
type input "Renovation"
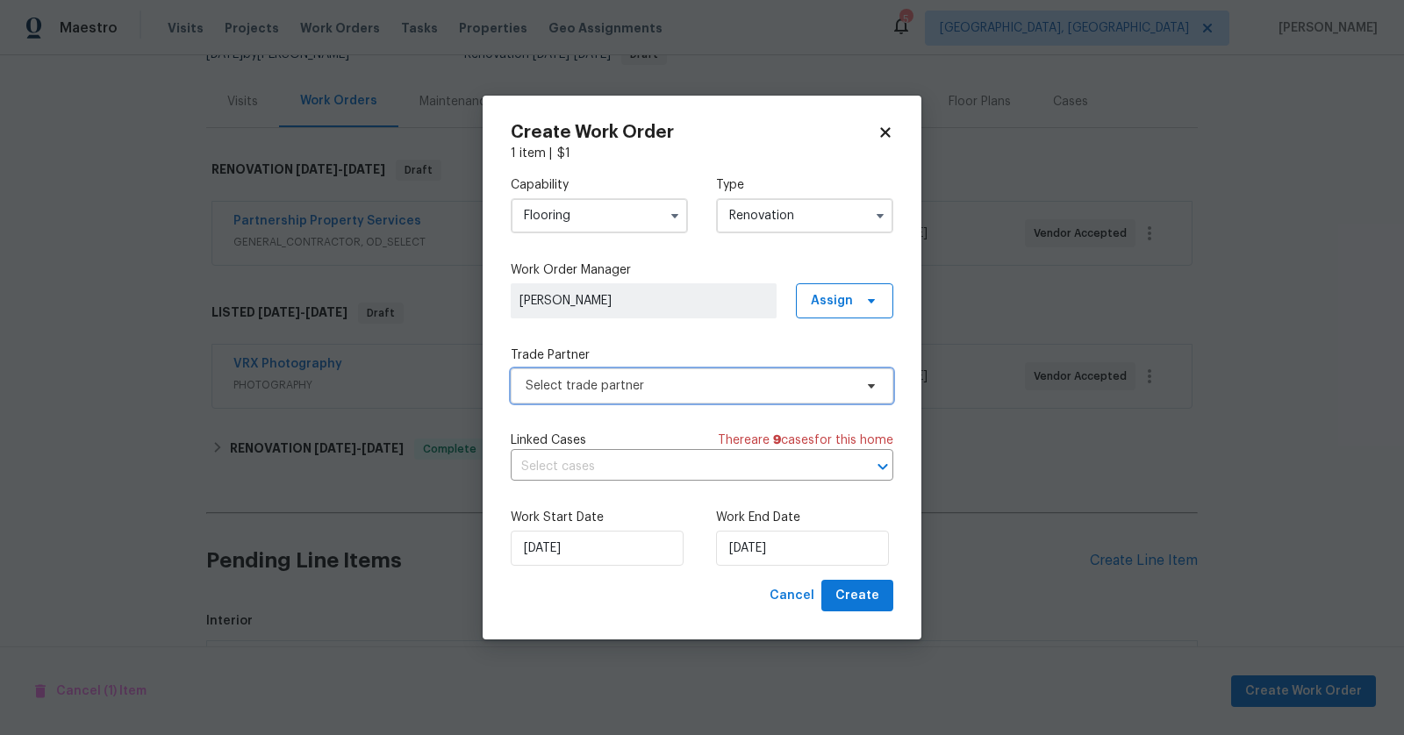
click at [748, 395] on span "Select trade partner" at bounding box center [702, 386] width 383 height 35
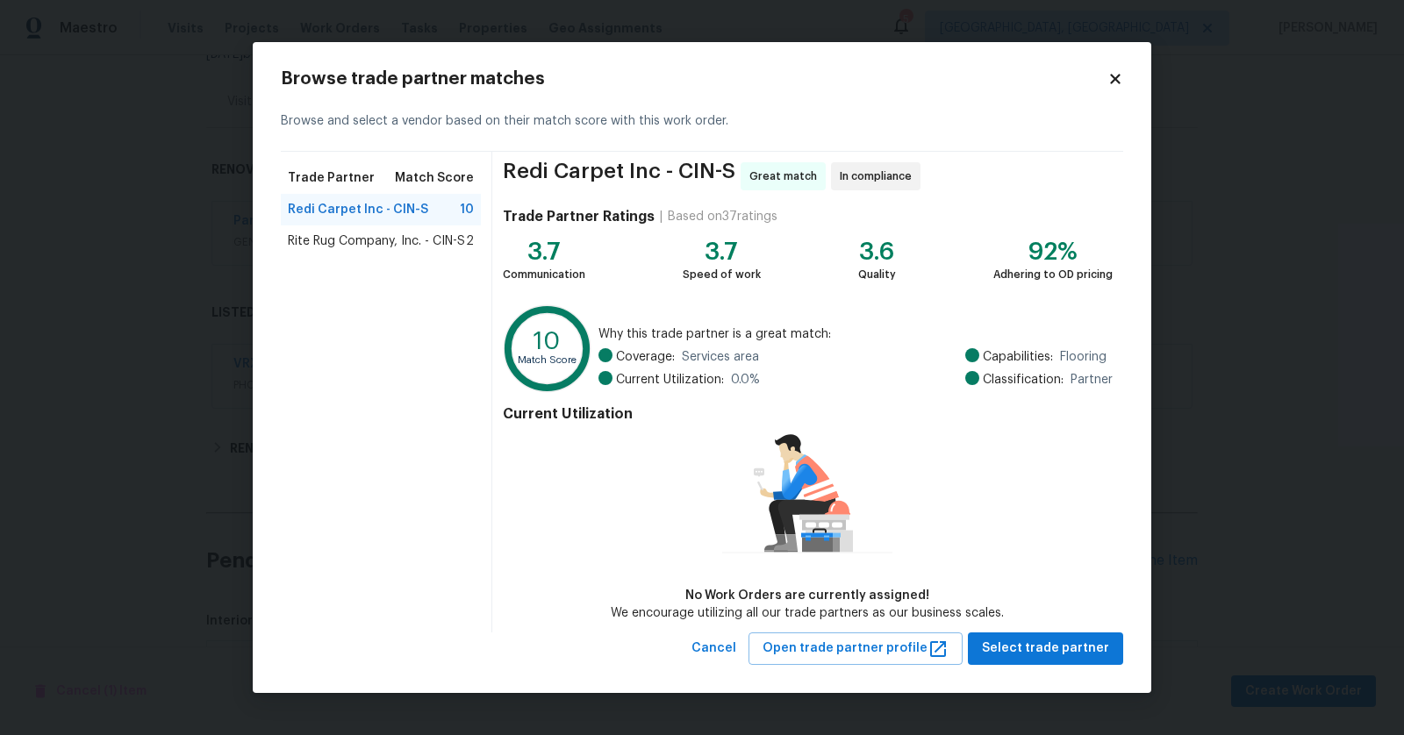
click at [441, 246] on span "Rite Rug Company, Inc. - CIN-S" at bounding box center [376, 242] width 177 height 18
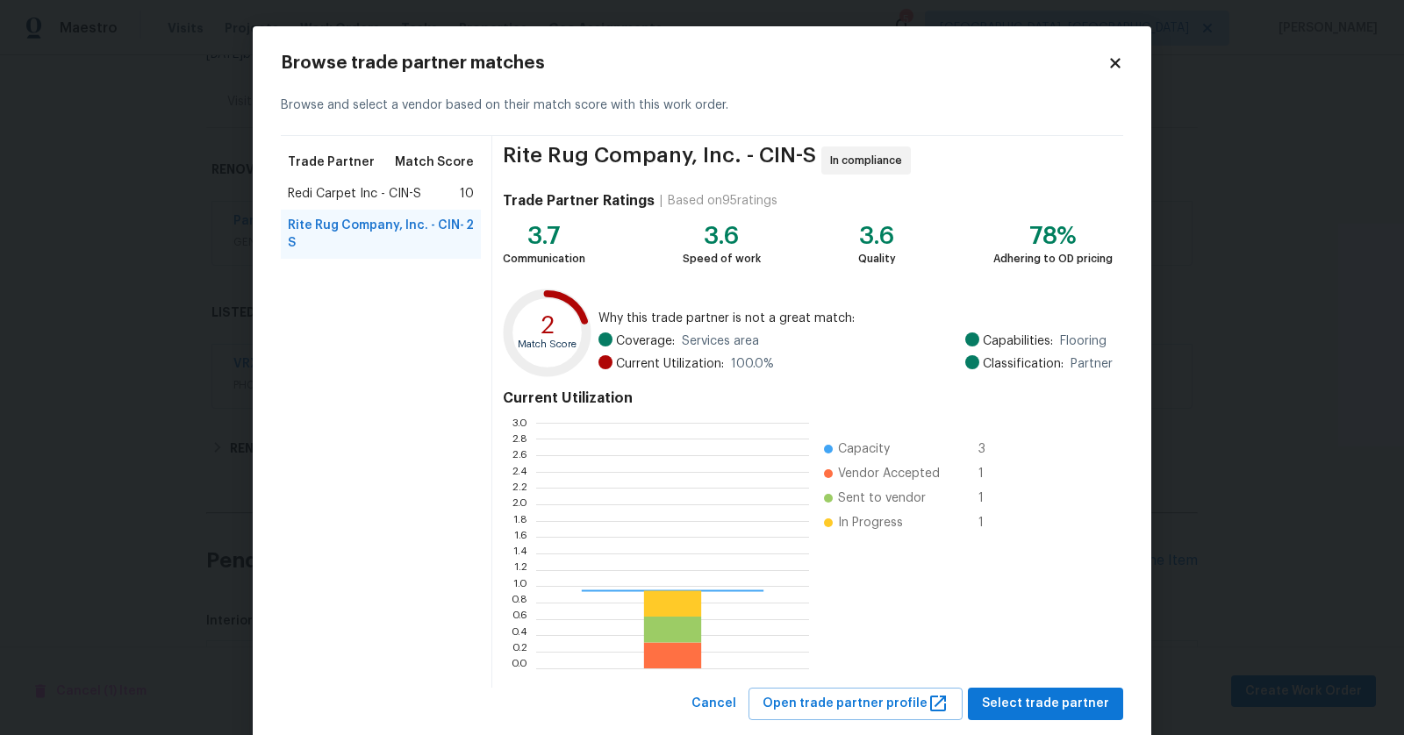
scroll to position [246, 273]
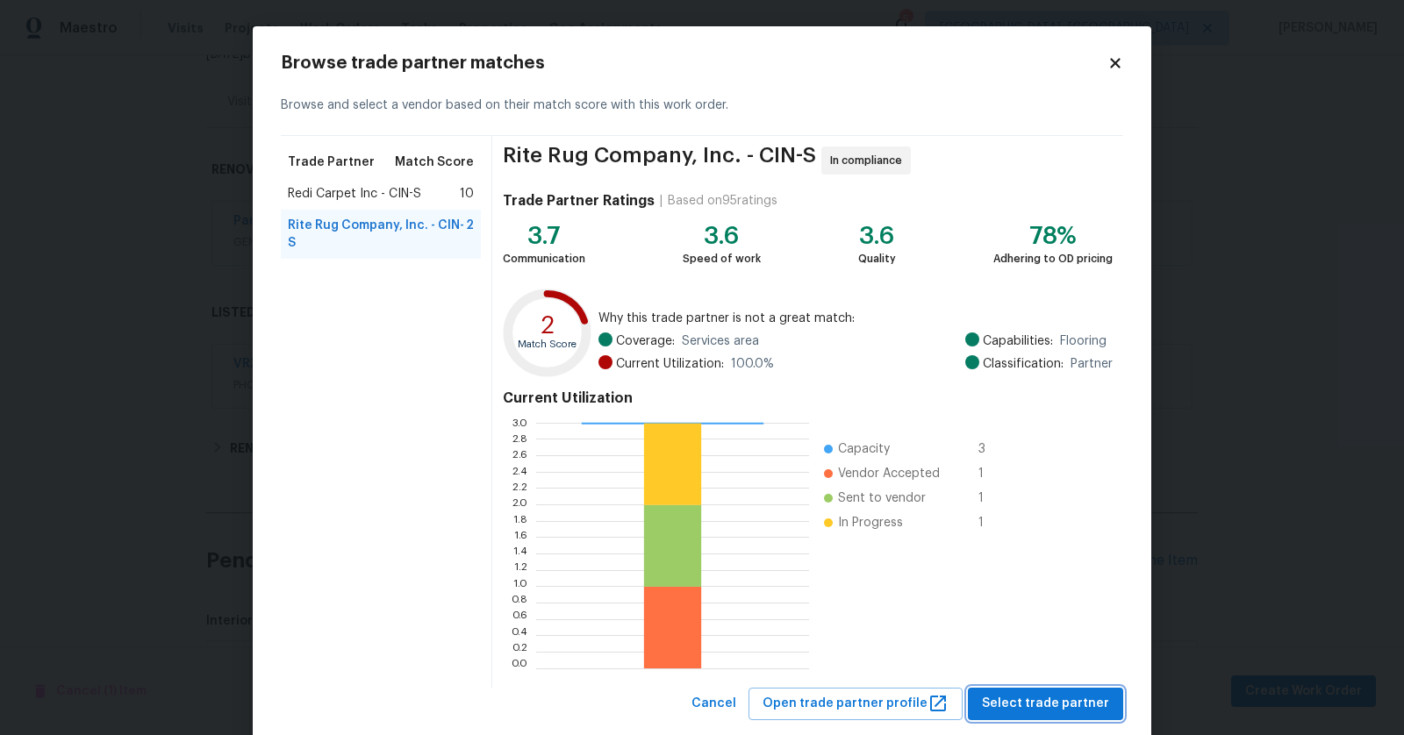
click at [1006, 709] on span "Select trade partner" at bounding box center [1045, 704] width 127 height 22
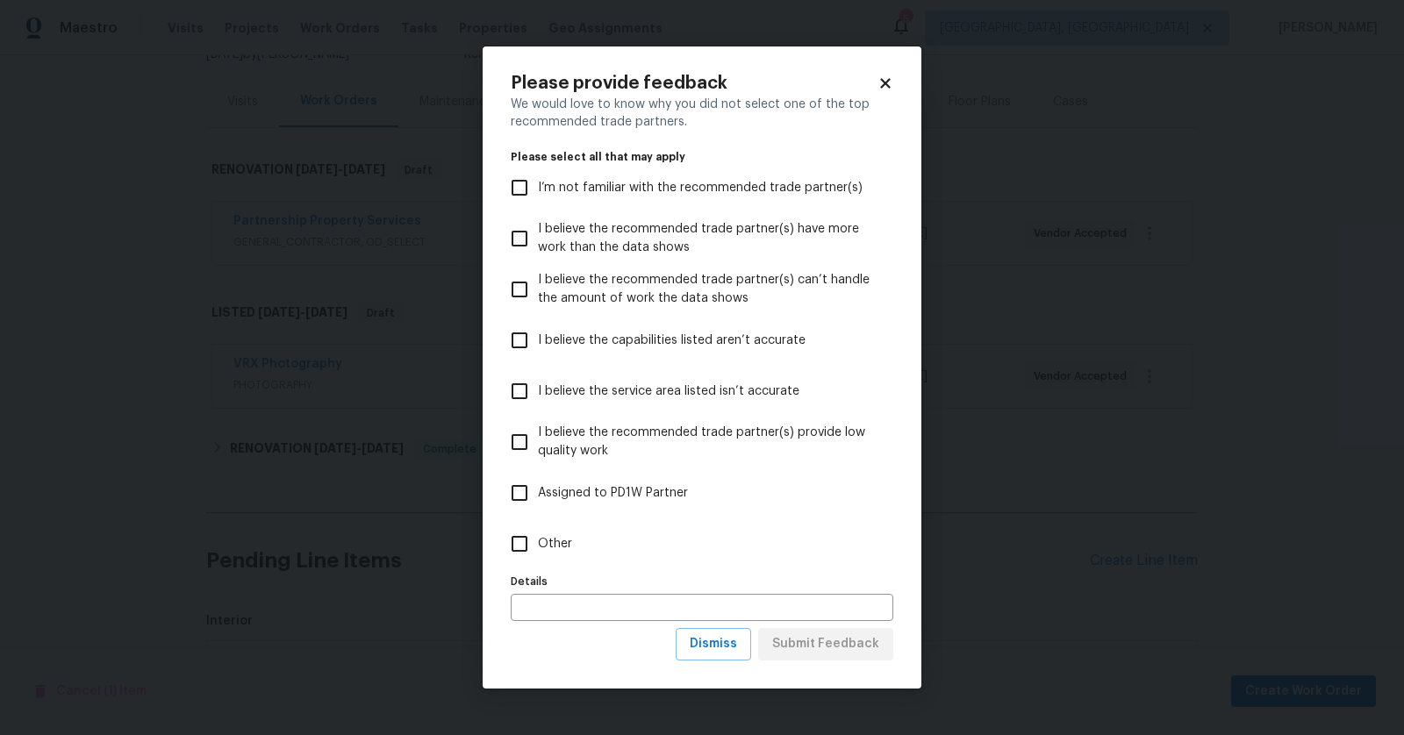
click at [526, 541] on input "Other" at bounding box center [519, 544] width 37 height 37
checkbox input "true"
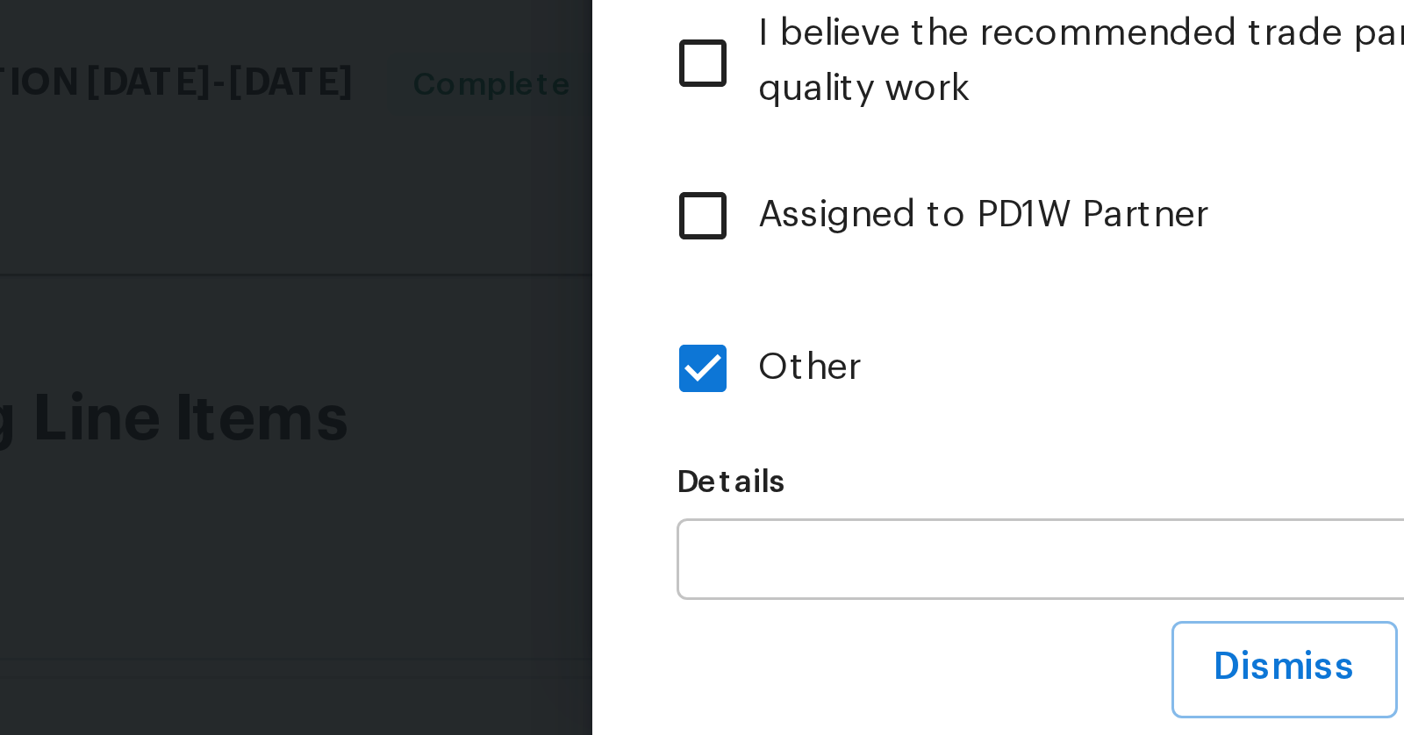
click at [553, 605] on input "text" at bounding box center [702, 607] width 383 height 27
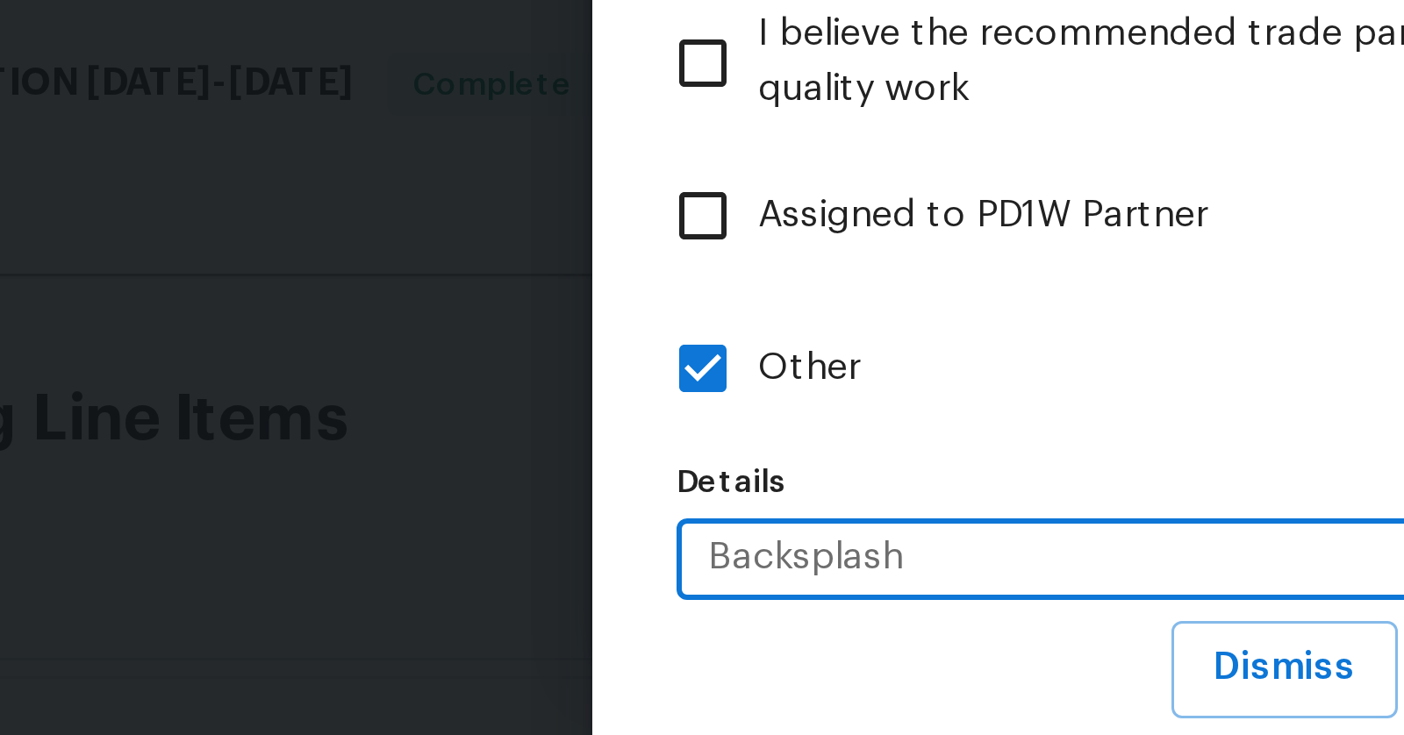
type input "Backsplash"
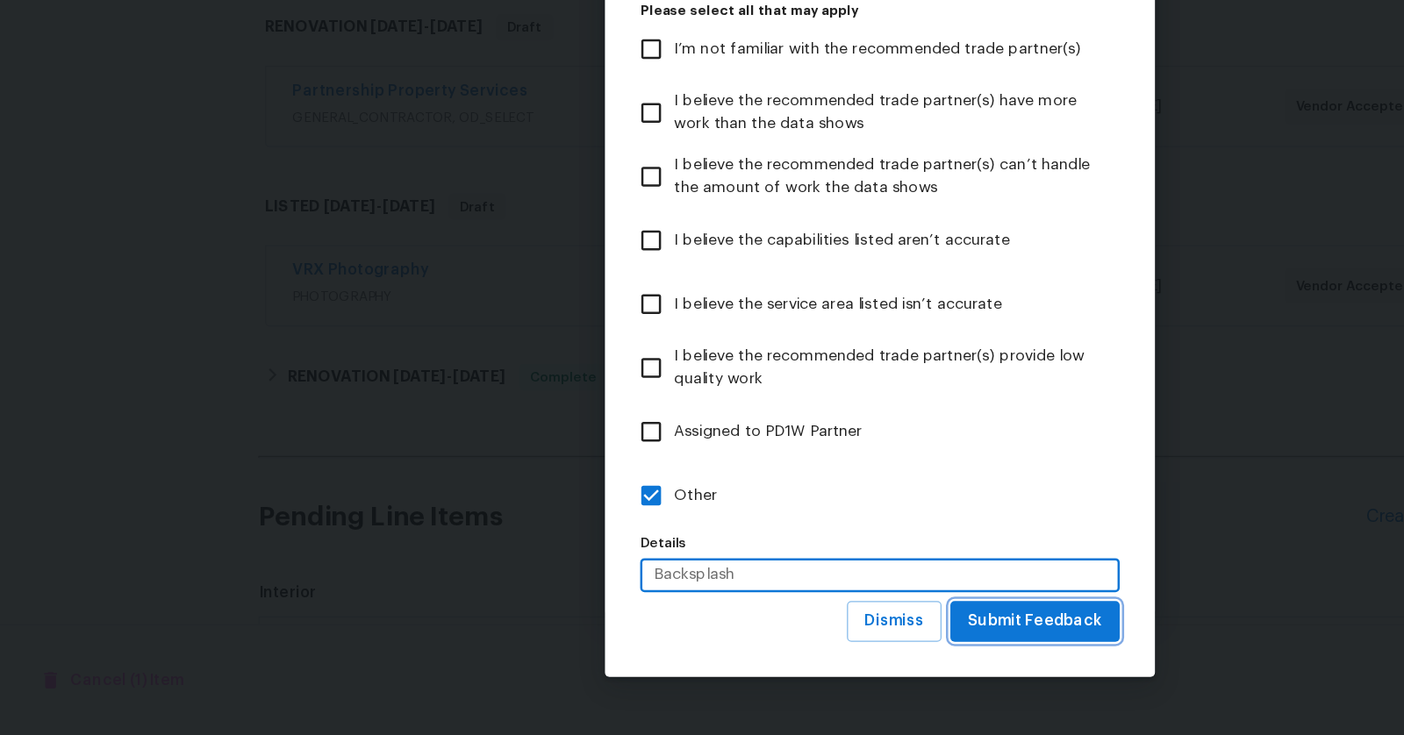
click at [851, 644] on span "Submit Feedback" at bounding box center [825, 645] width 107 height 22
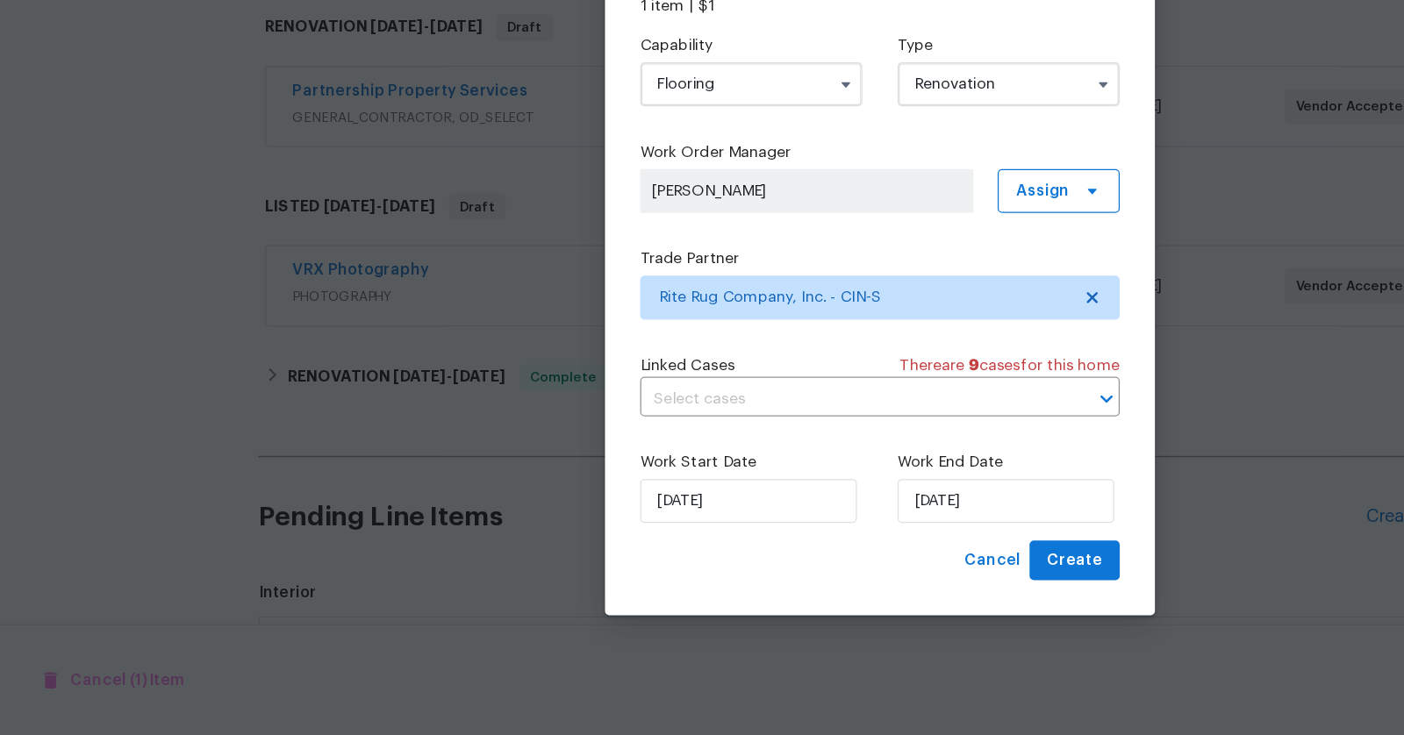
scroll to position [0, 0]
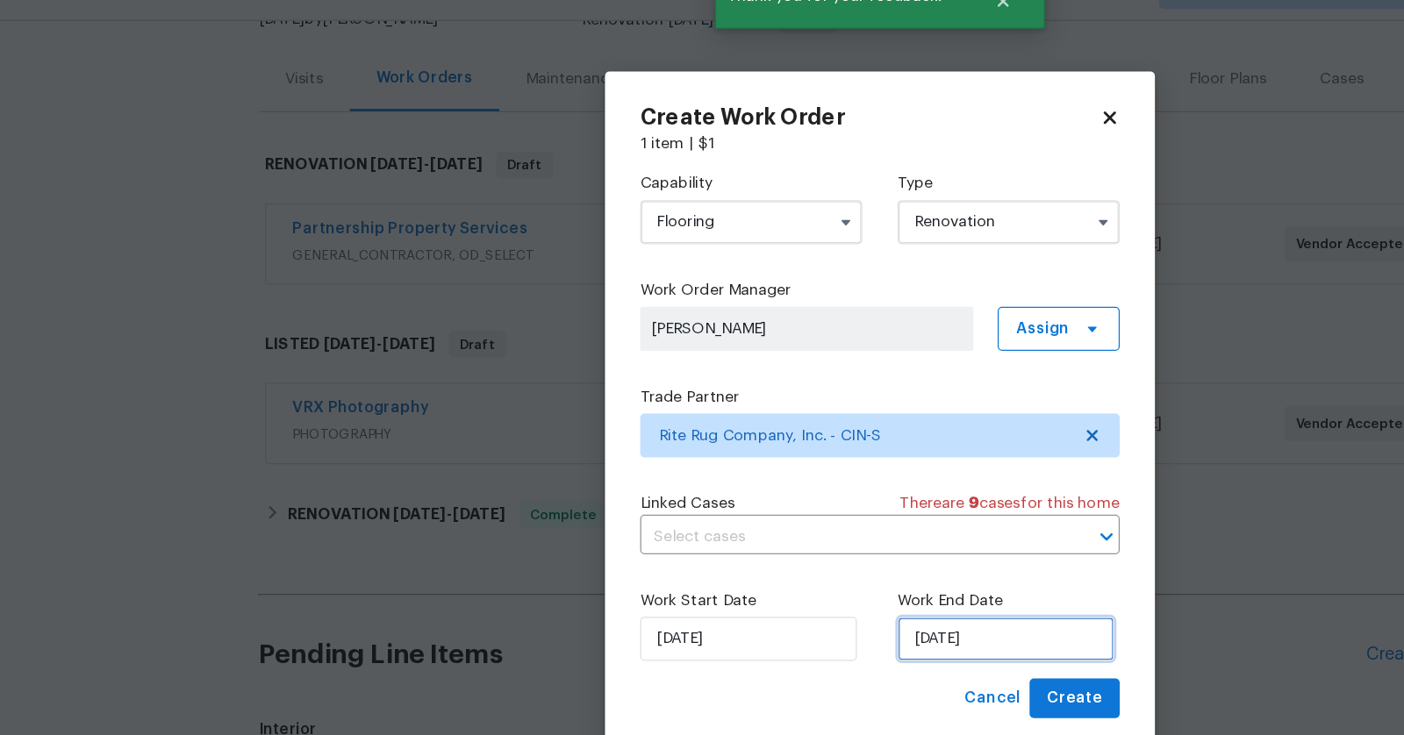
click at [803, 546] on input "9/9/2025" at bounding box center [802, 548] width 173 height 35
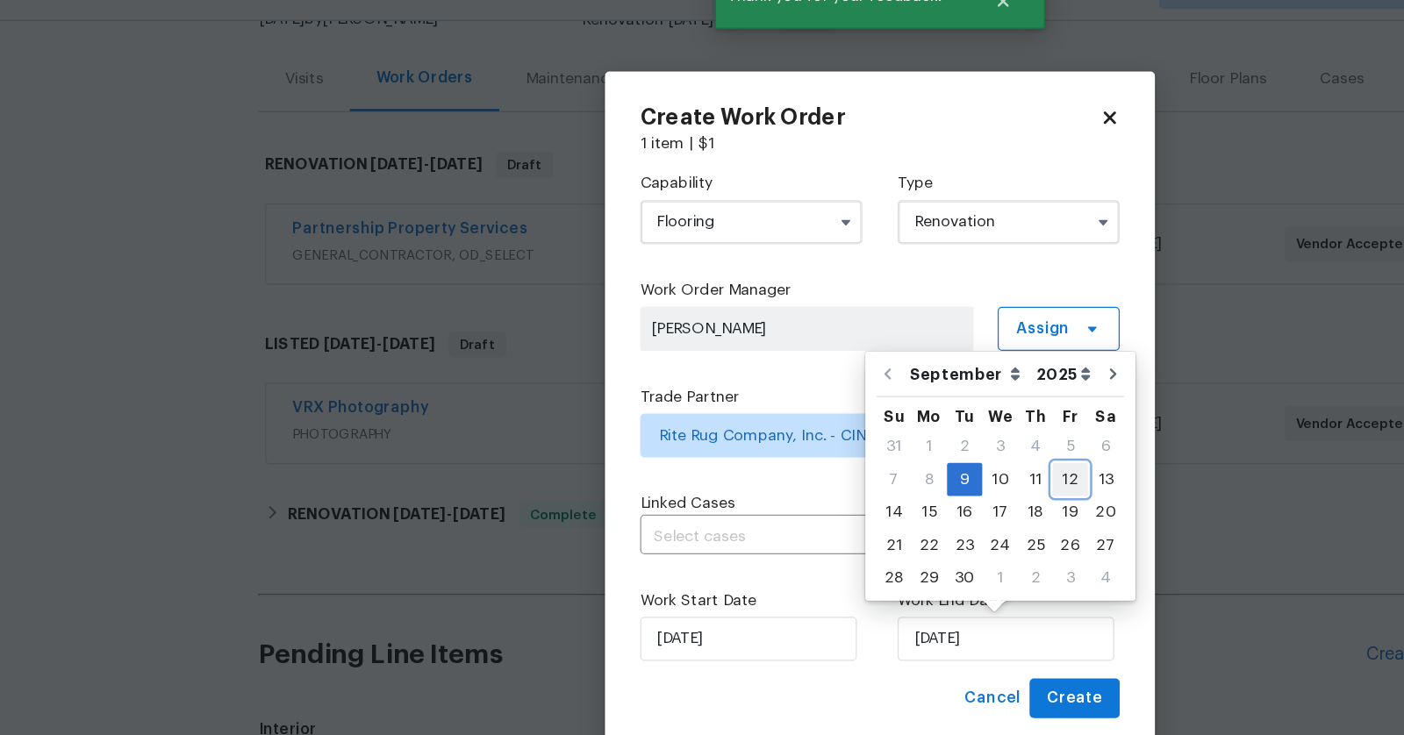
click at [840, 420] on div "12" at bounding box center [854, 421] width 28 height 25
type input "9/12/2025"
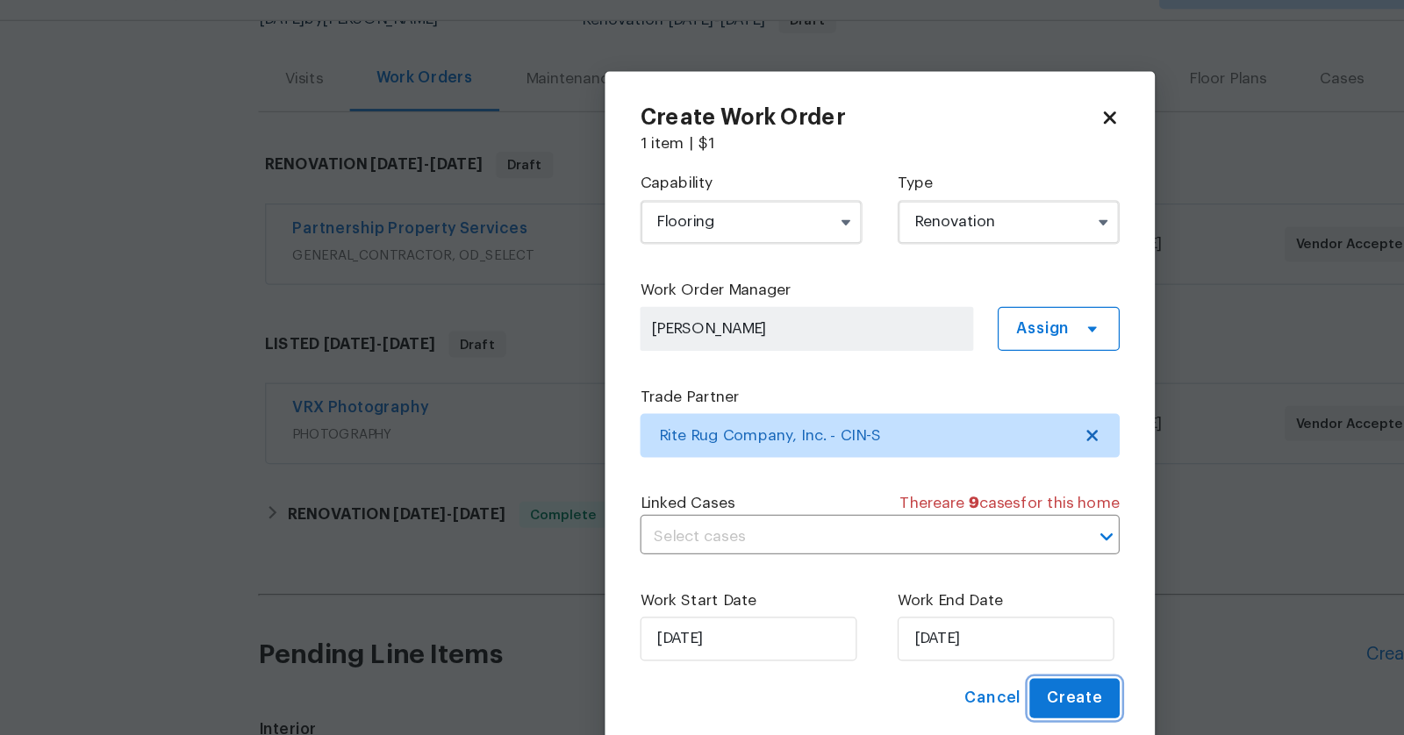
click at [856, 598] on span "Create" at bounding box center [857, 596] width 44 height 22
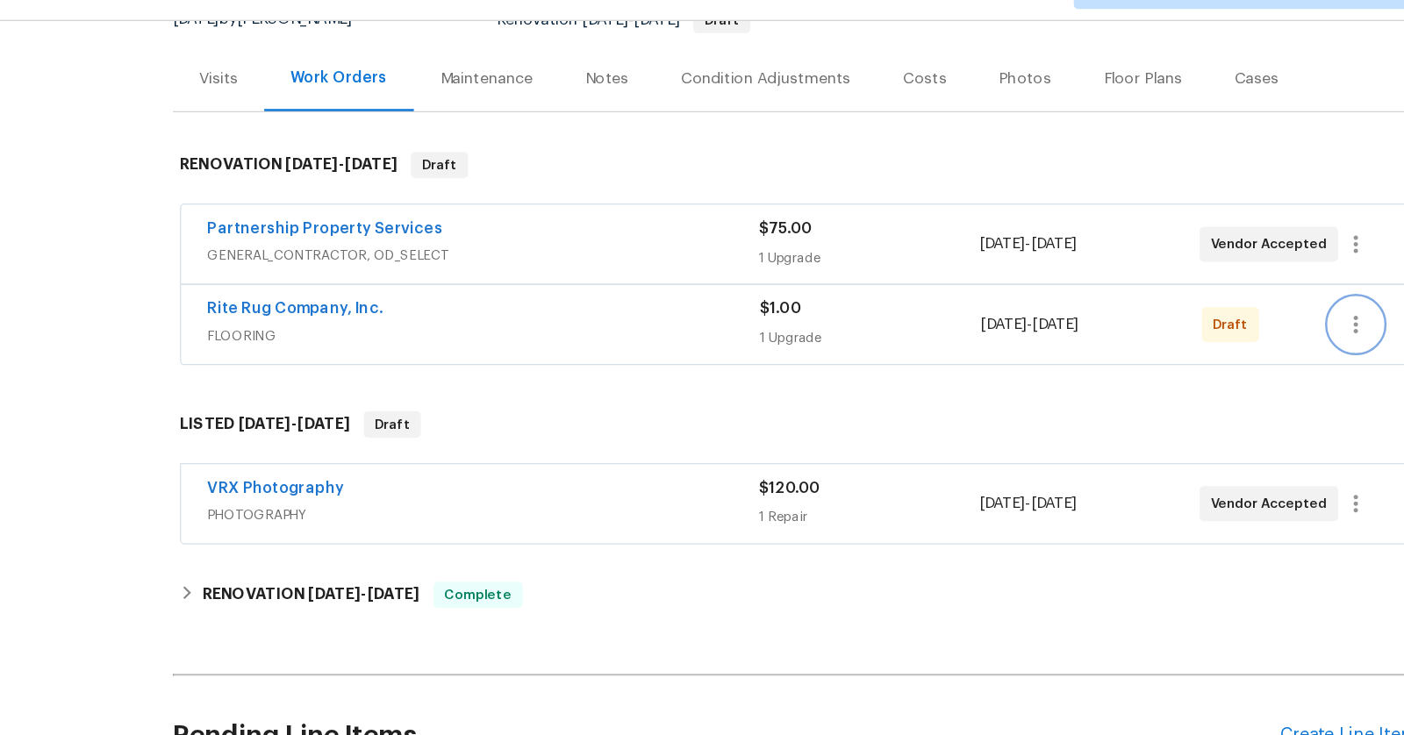
click at [1149, 290] on icon "button" at bounding box center [1150, 297] width 4 height 14
click at [1150, 330] on li "Confirm and Send to Vendor" at bounding box center [1226, 324] width 196 height 29
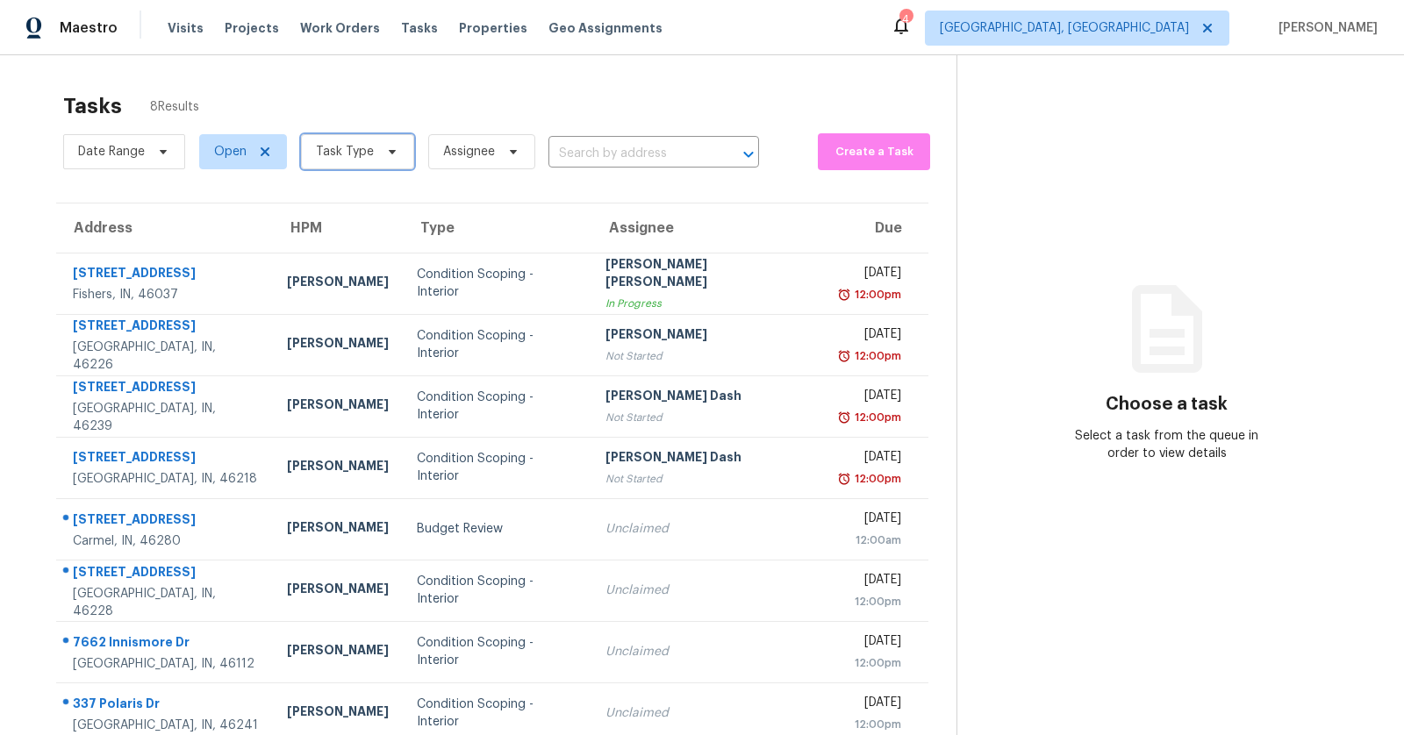
click at [358, 150] on span "Task Type" at bounding box center [345, 152] width 58 height 18
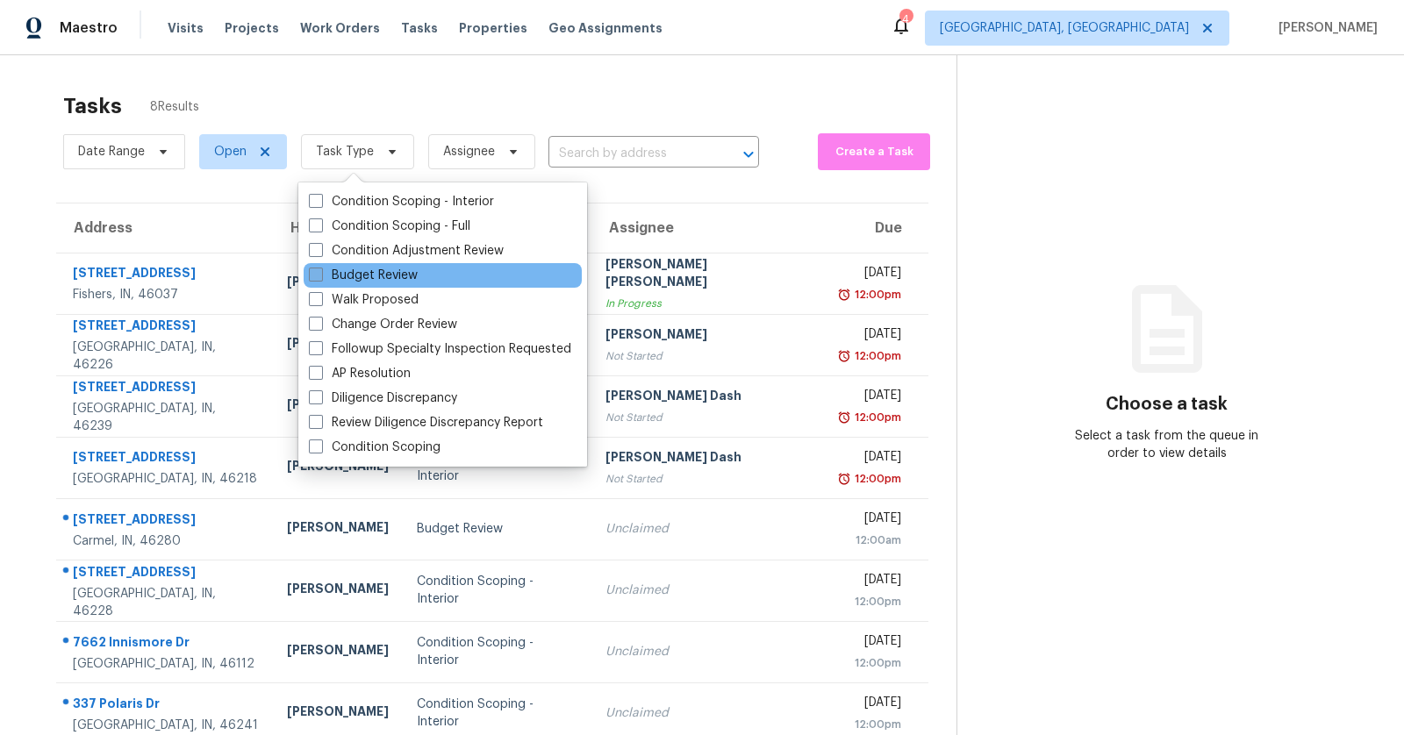
click at [388, 272] on label "Budget Review" at bounding box center [363, 276] width 109 height 18
click at [320, 272] on input "Budget Review" at bounding box center [314, 272] width 11 height 11
checkbox input "true"
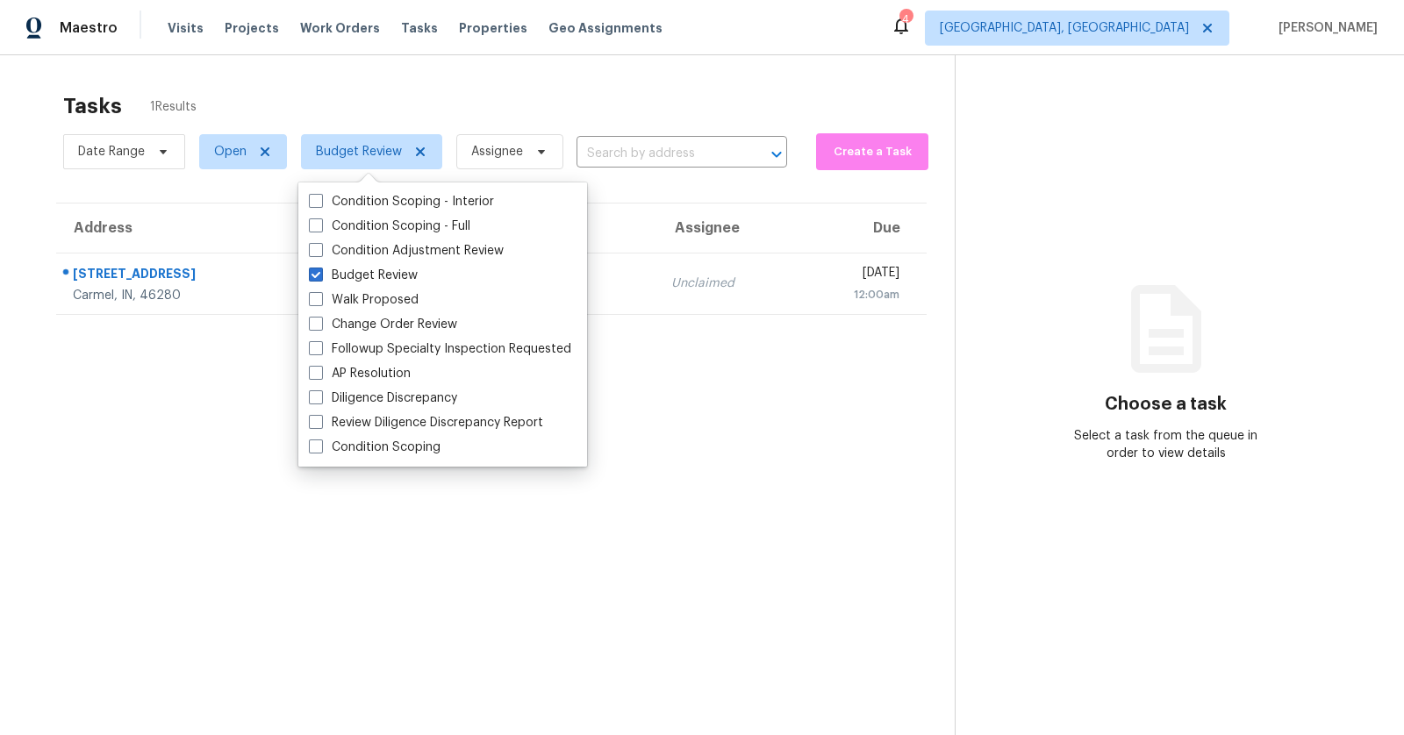
click at [114, 412] on section "Tasks 1 Results Date Range Open Budget Review Assignee ​ Create a Task Address …" at bounding box center [491, 436] width 927 height 707
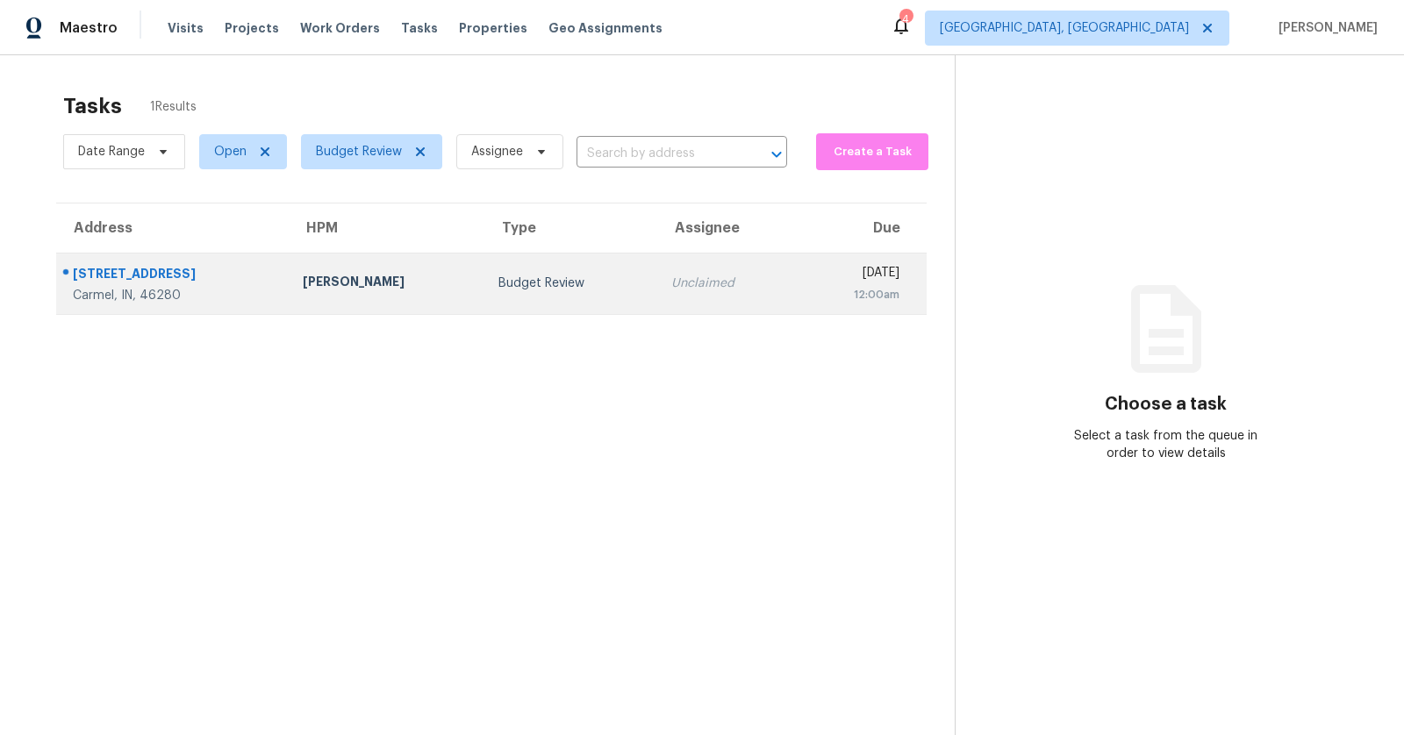
click at [187, 289] on div "Carmel, IN, 46280" at bounding box center [174, 296] width 202 height 18
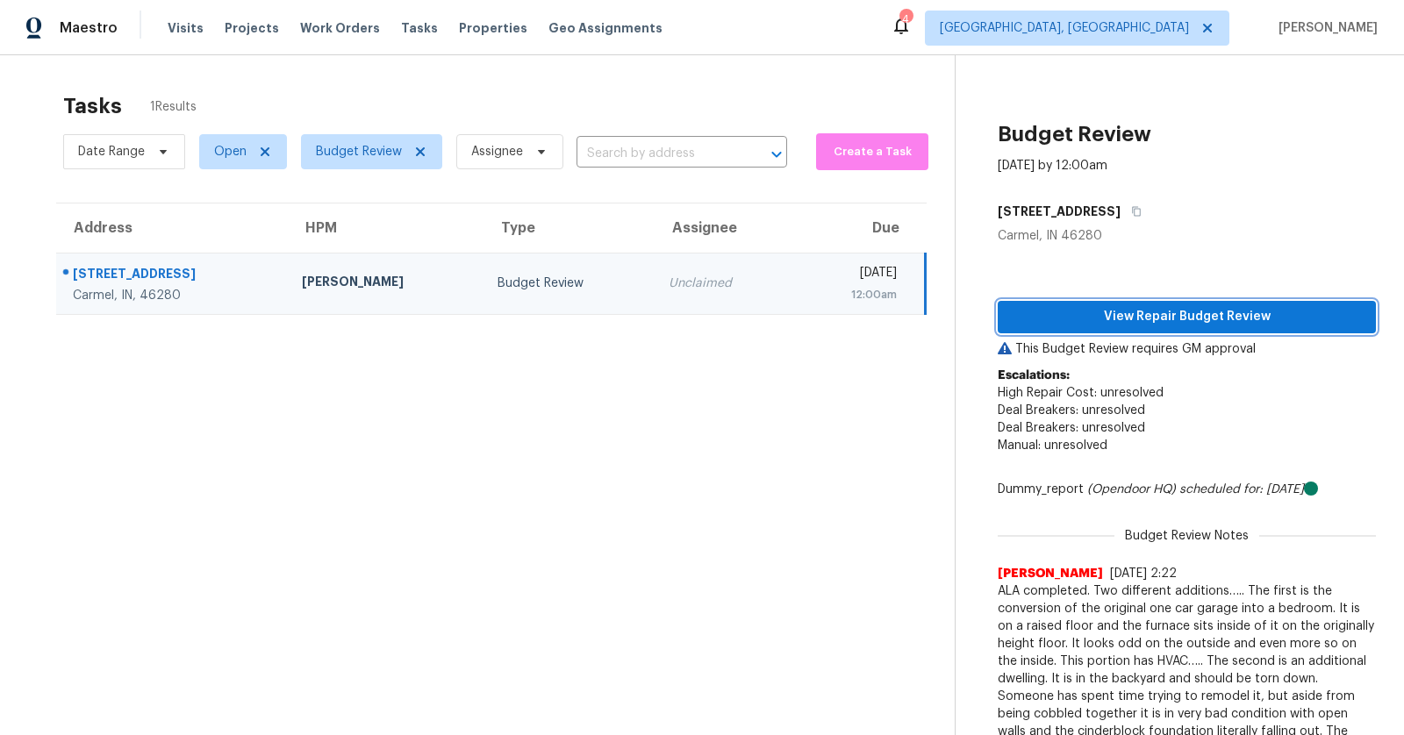
click at [1220, 318] on span "View Repair Budget Review" at bounding box center [1187, 317] width 350 height 22
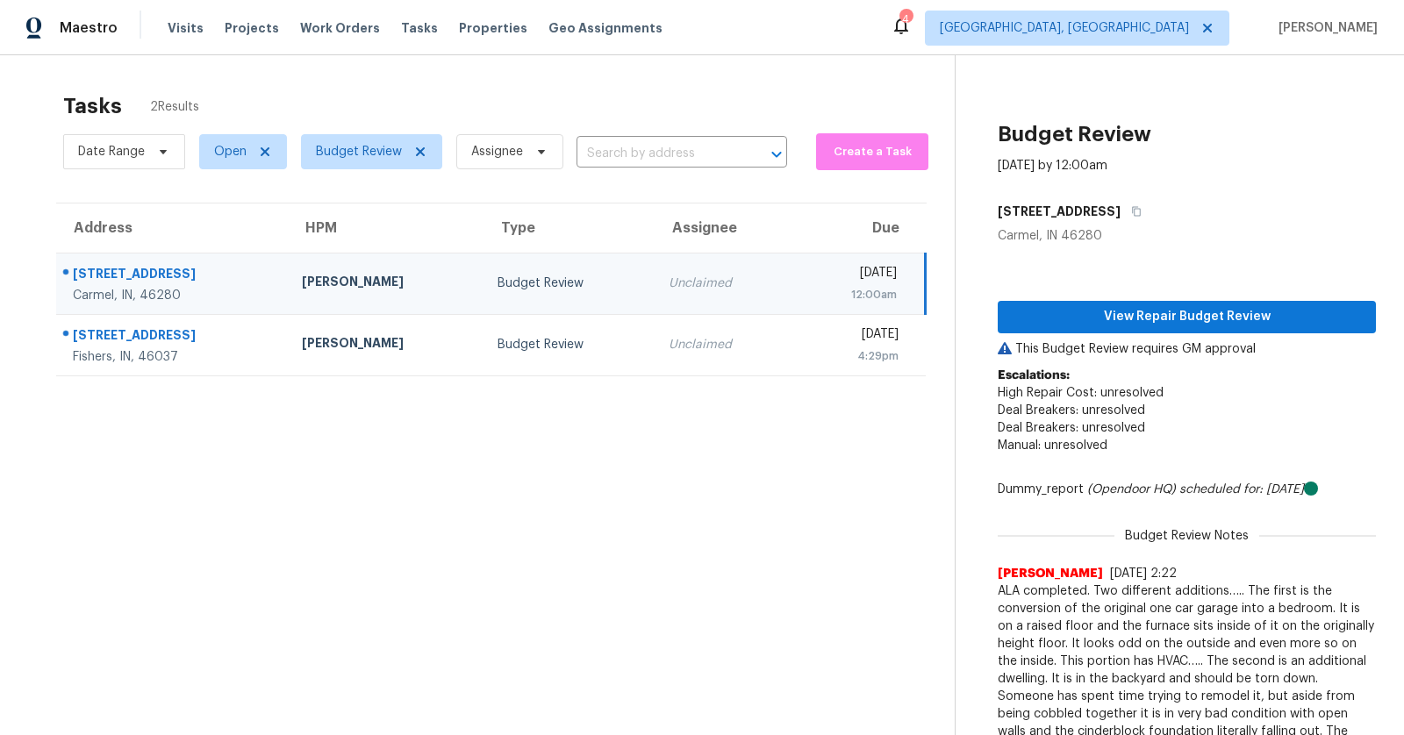
click at [133, 266] on div "[STREET_ADDRESS]" at bounding box center [173, 276] width 201 height 22
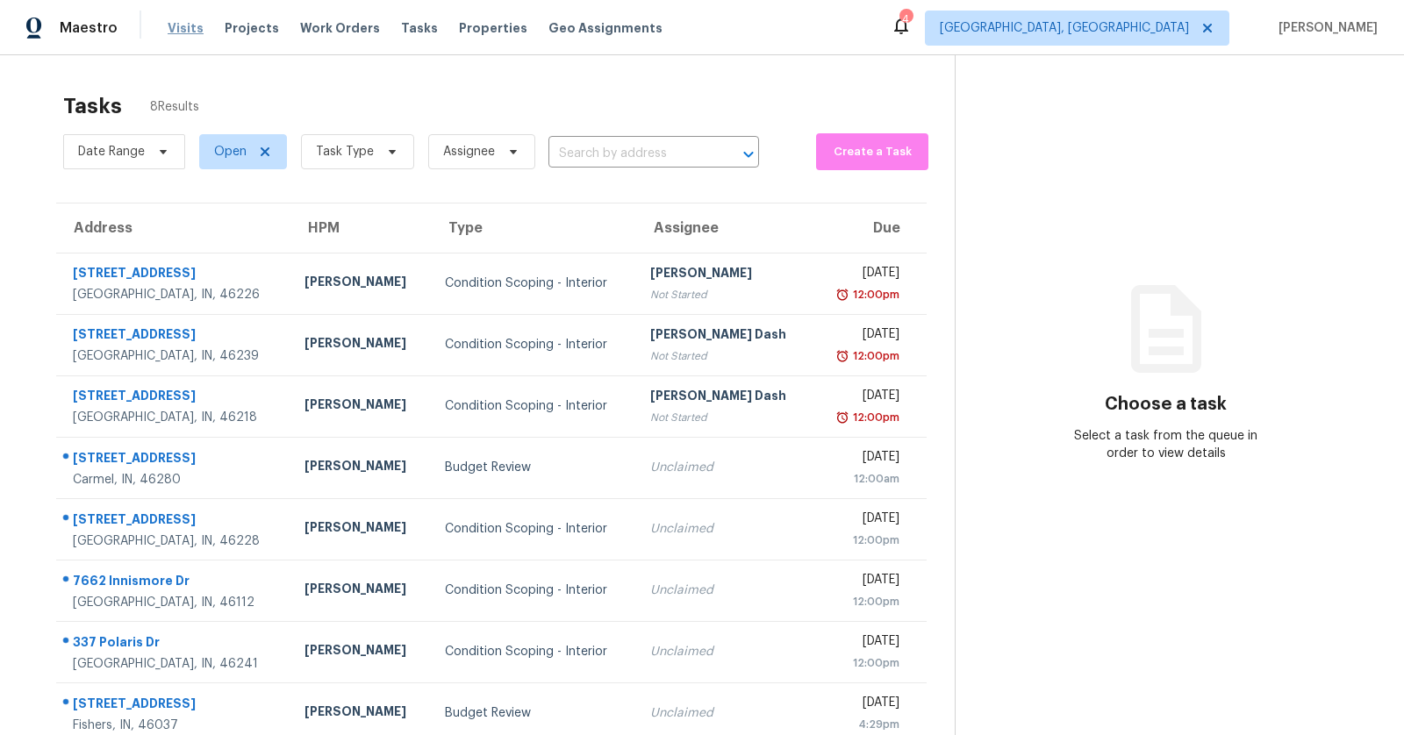
click at [178, 30] on span "Visits" at bounding box center [186, 28] width 36 height 18
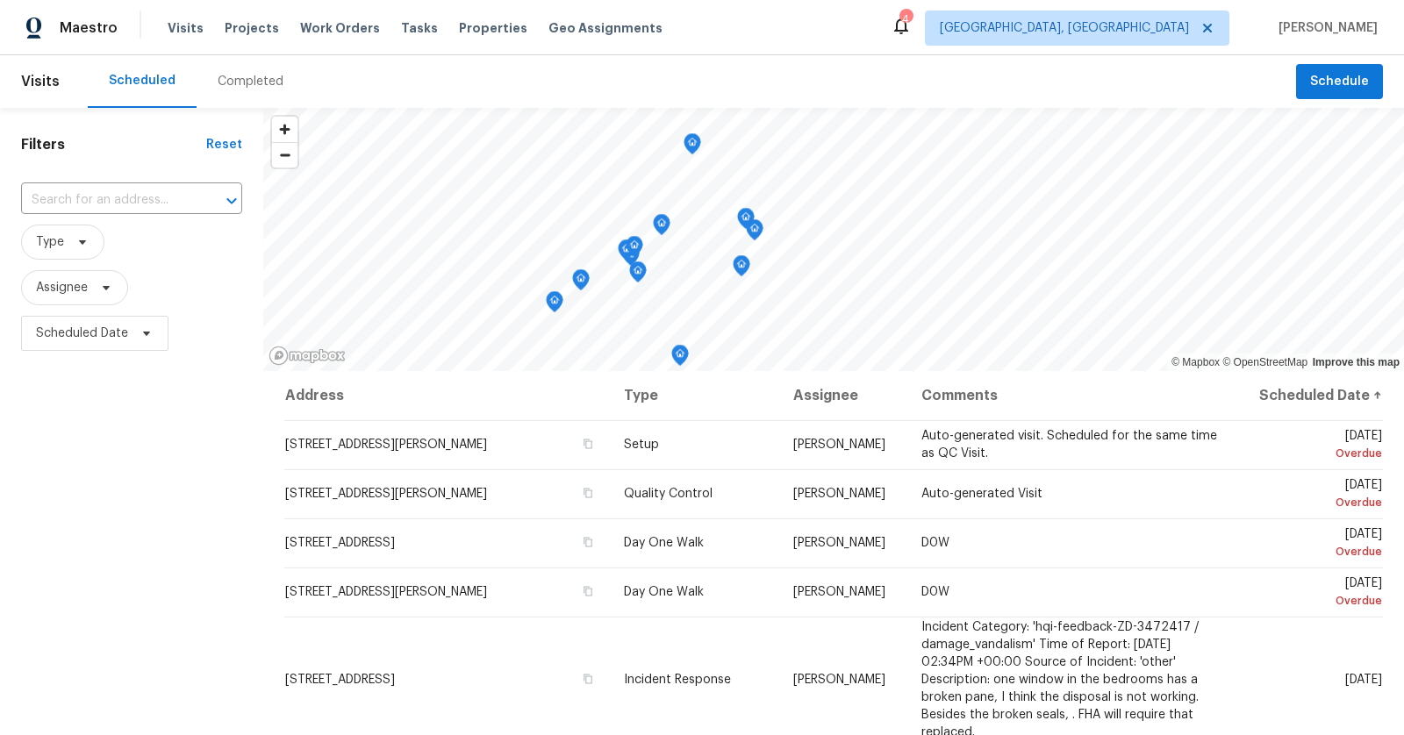
click at [250, 73] on div "Completed" at bounding box center [251, 82] width 66 height 18
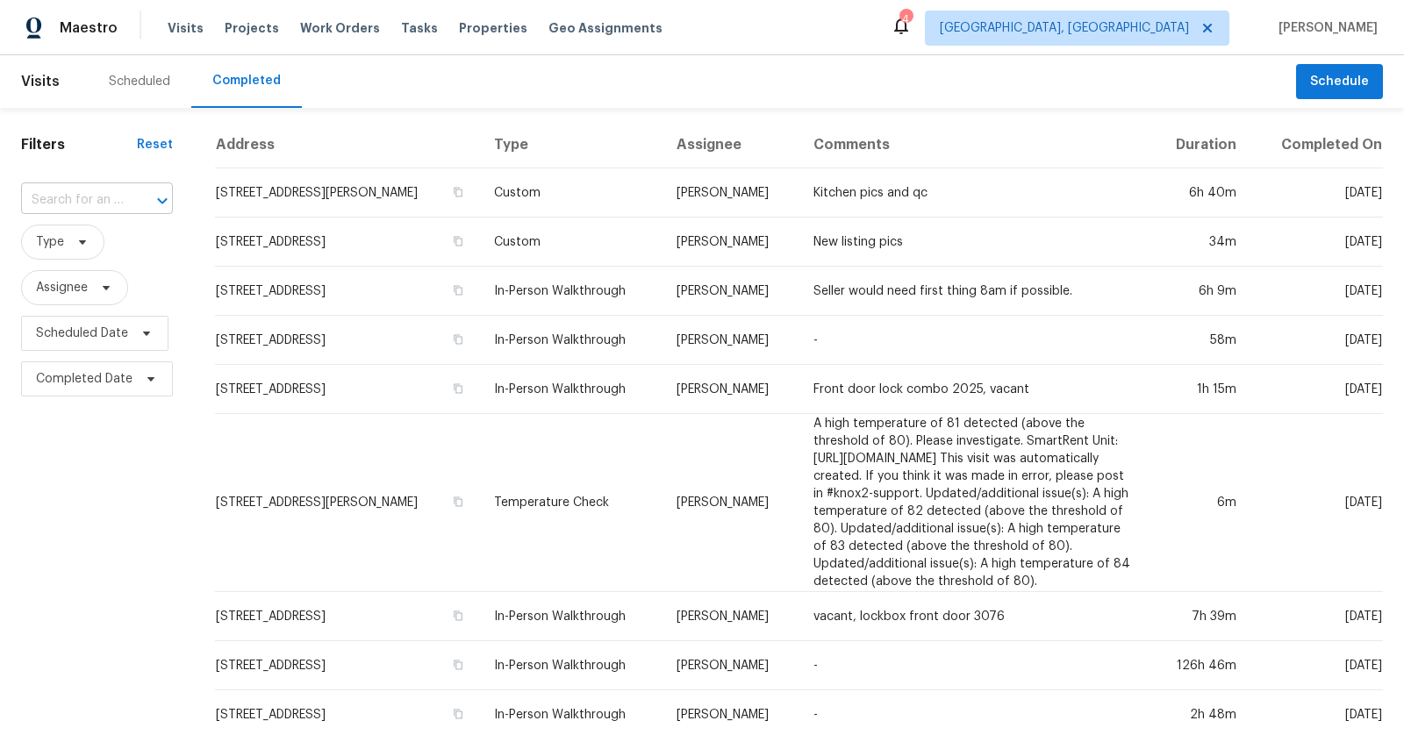
click at [138, 197] on div at bounding box center [150, 201] width 46 height 25
type input "cornell"
click at [24, 248] on li "10416 Cornell Ave, Carmel, IN 46280" at bounding box center [94, 240] width 148 height 29
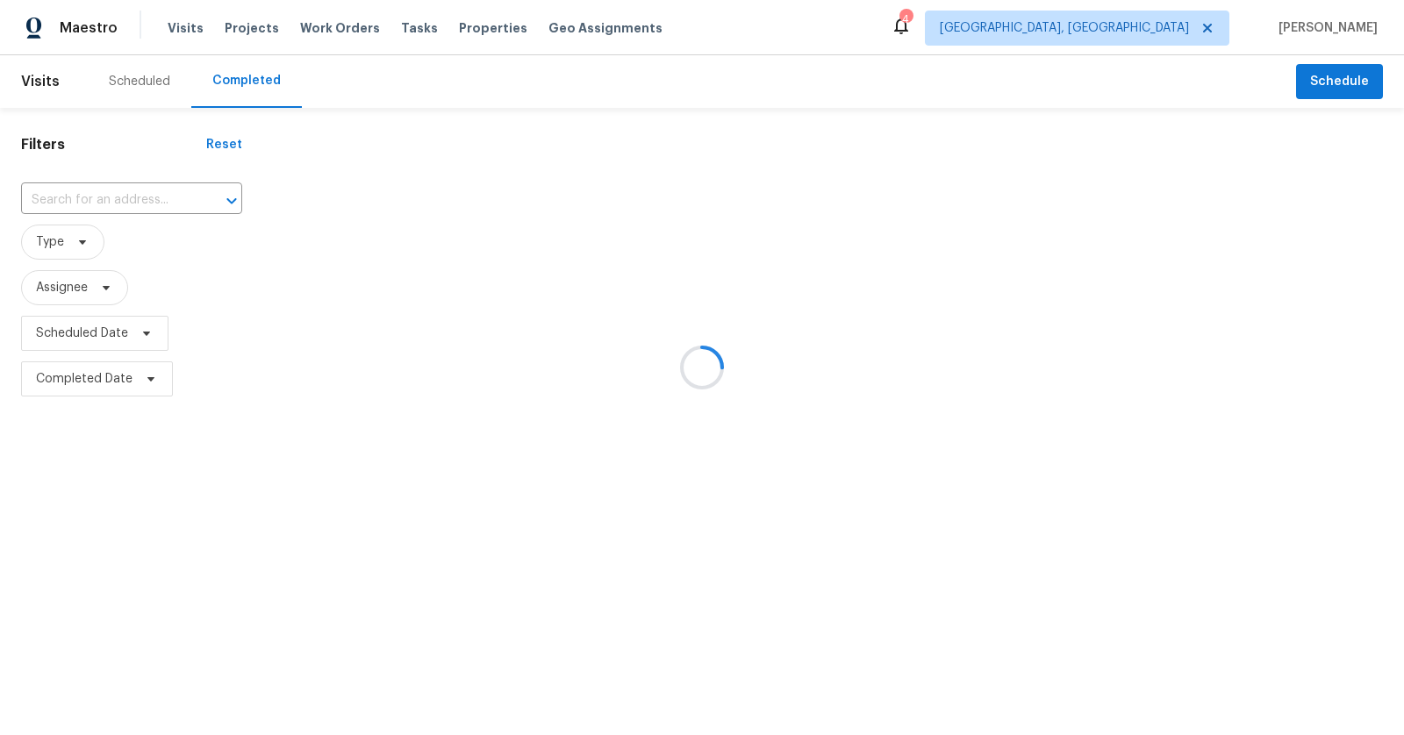
type input "10416 Cornell Ave, Carmel, IN 46280"
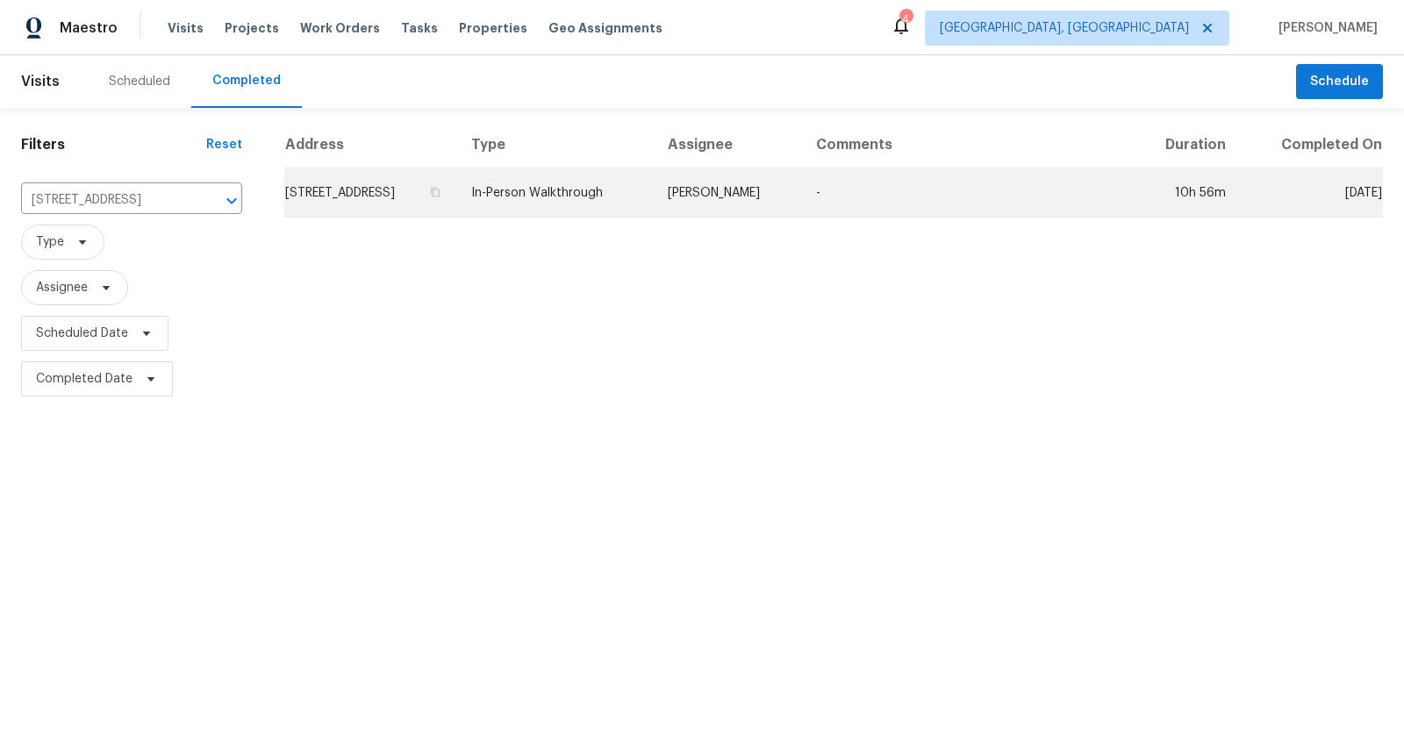
click at [393, 194] on td "10416 Cornell Ave, Carmel, IN 46280" at bounding box center [370, 192] width 173 height 49
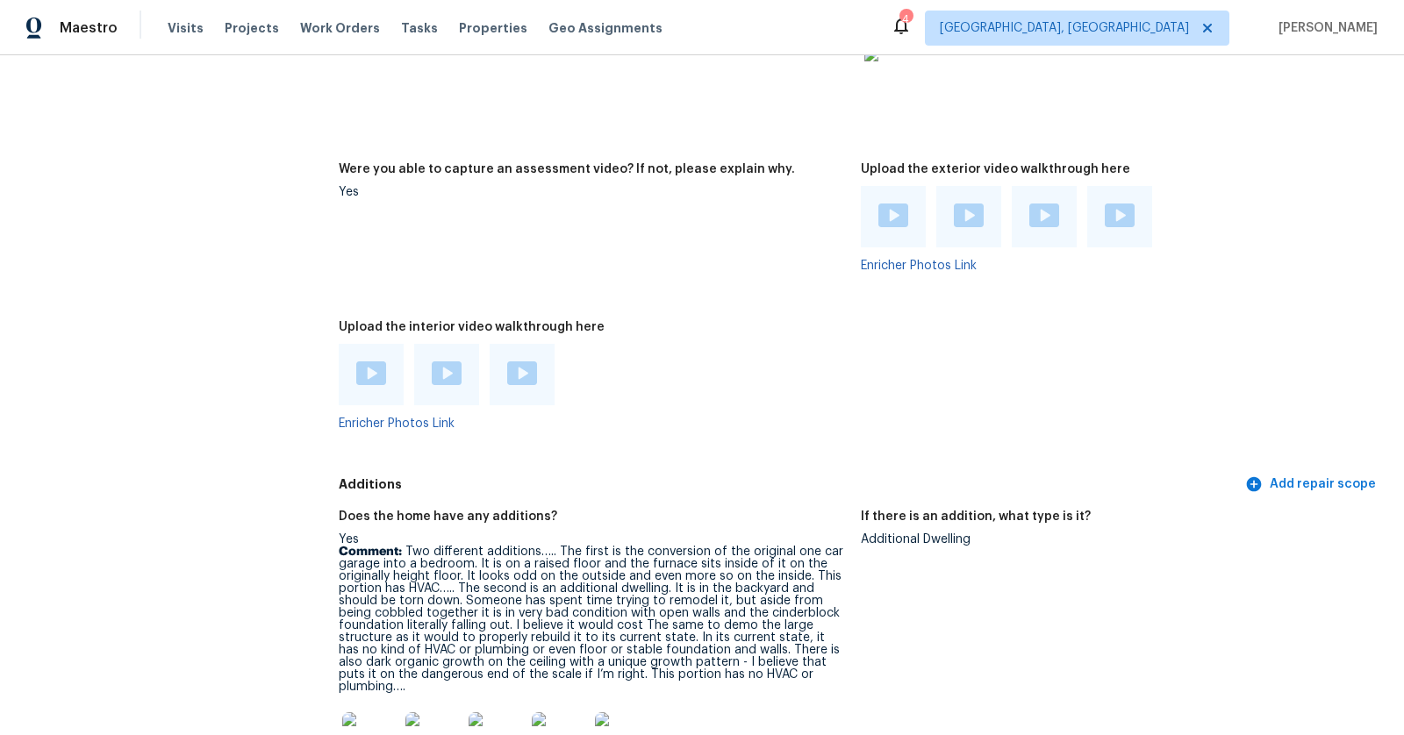
scroll to position [4046, 0]
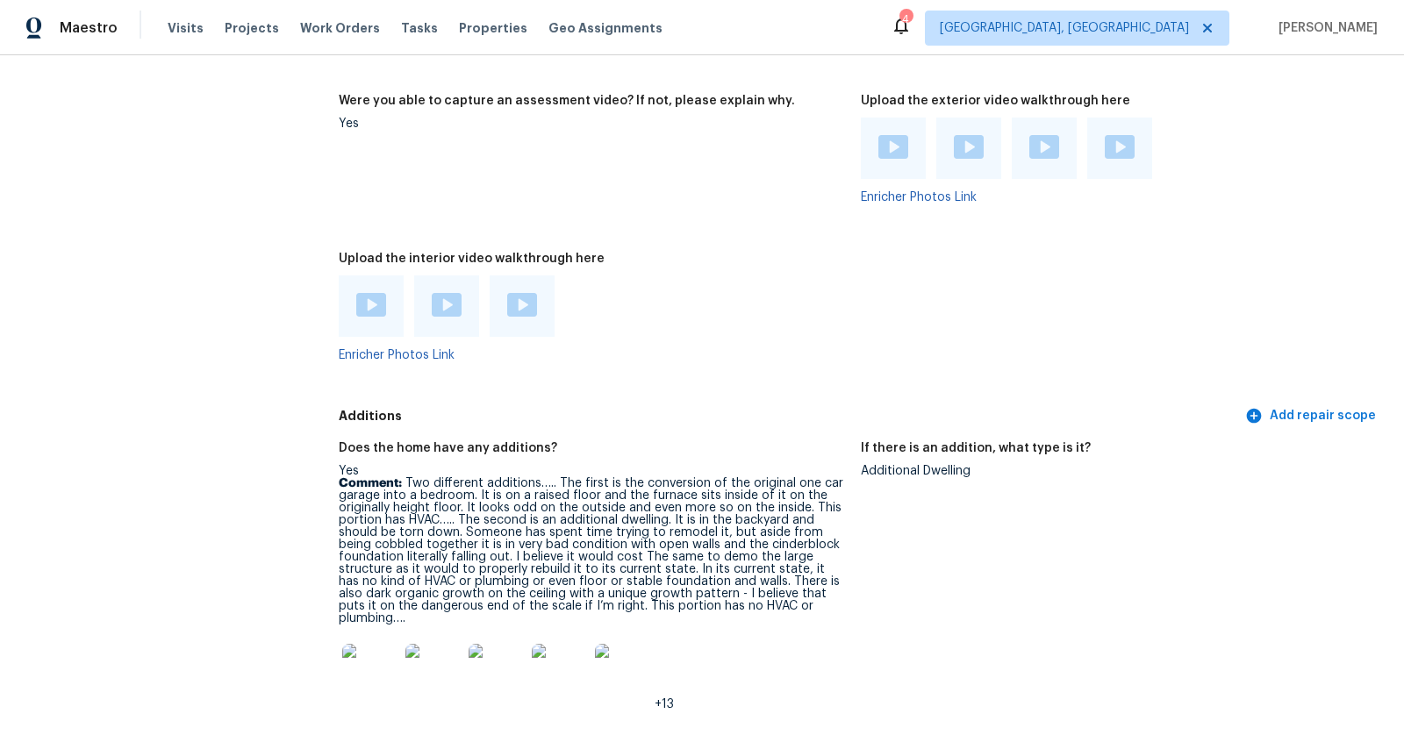
click at [892, 135] on div at bounding box center [893, 148] width 30 height 26
click at [973, 135] on img at bounding box center [969, 147] width 30 height 24
click at [1038, 137] on div at bounding box center [1044, 148] width 65 height 61
click at [1039, 135] on img at bounding box center [1044, 147] width 30 height 24
click at [1114, 135] on img at bounding box center [1120, 147] width 30 height 24
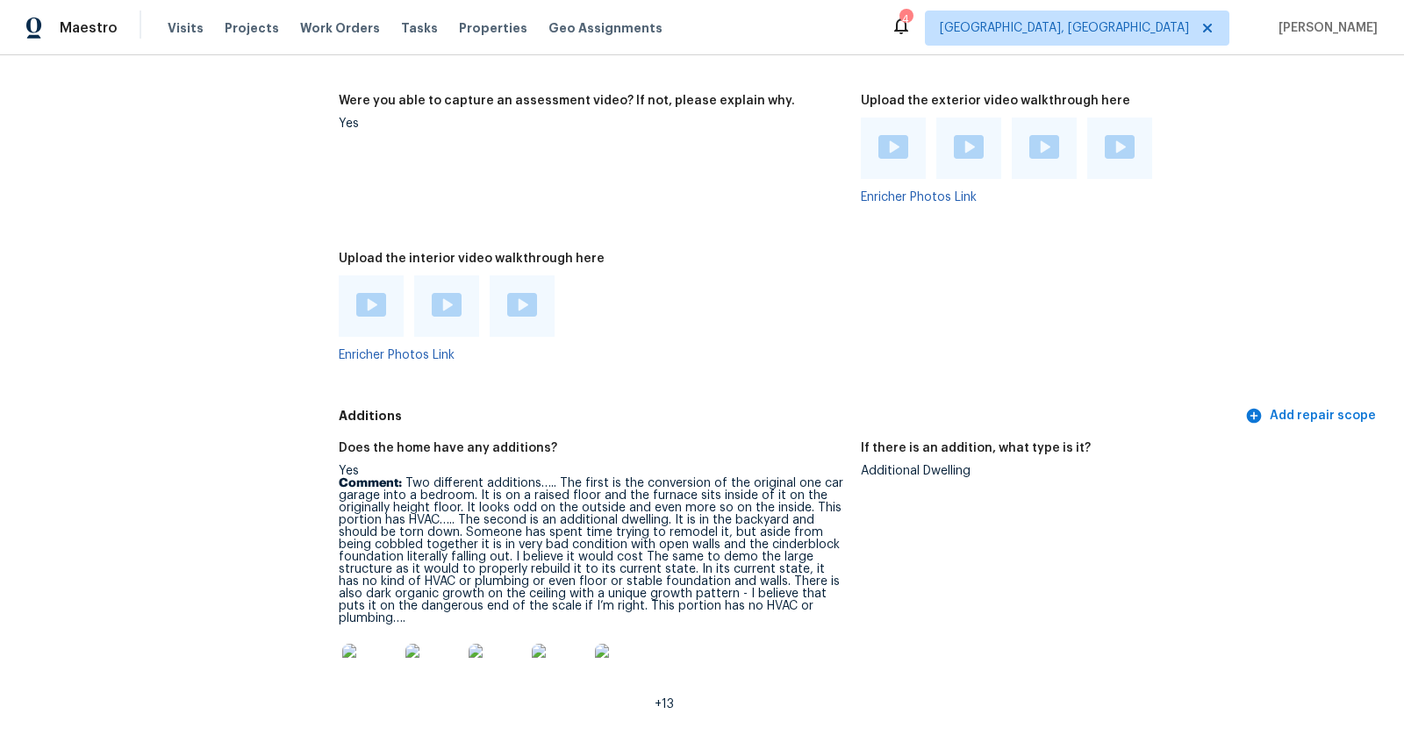
click at [370, 293] on img at bounding box center [371, 305] width 30 height 24
click at [451, 293] on img at bounding box center [447, 305] width 30 height 24
click at [967, 135] on img at bounding box center [969, 147] width 30 height 24
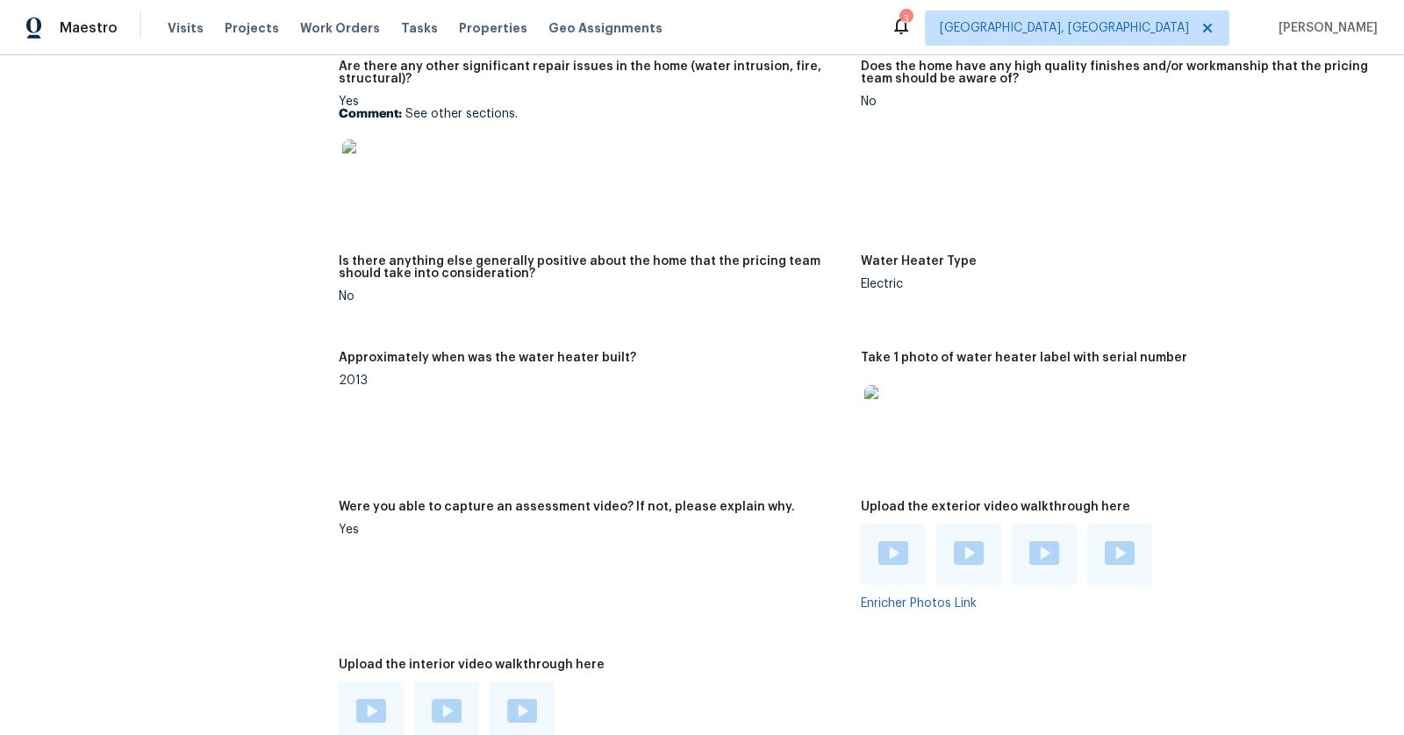
scroll to position [3401, 0]
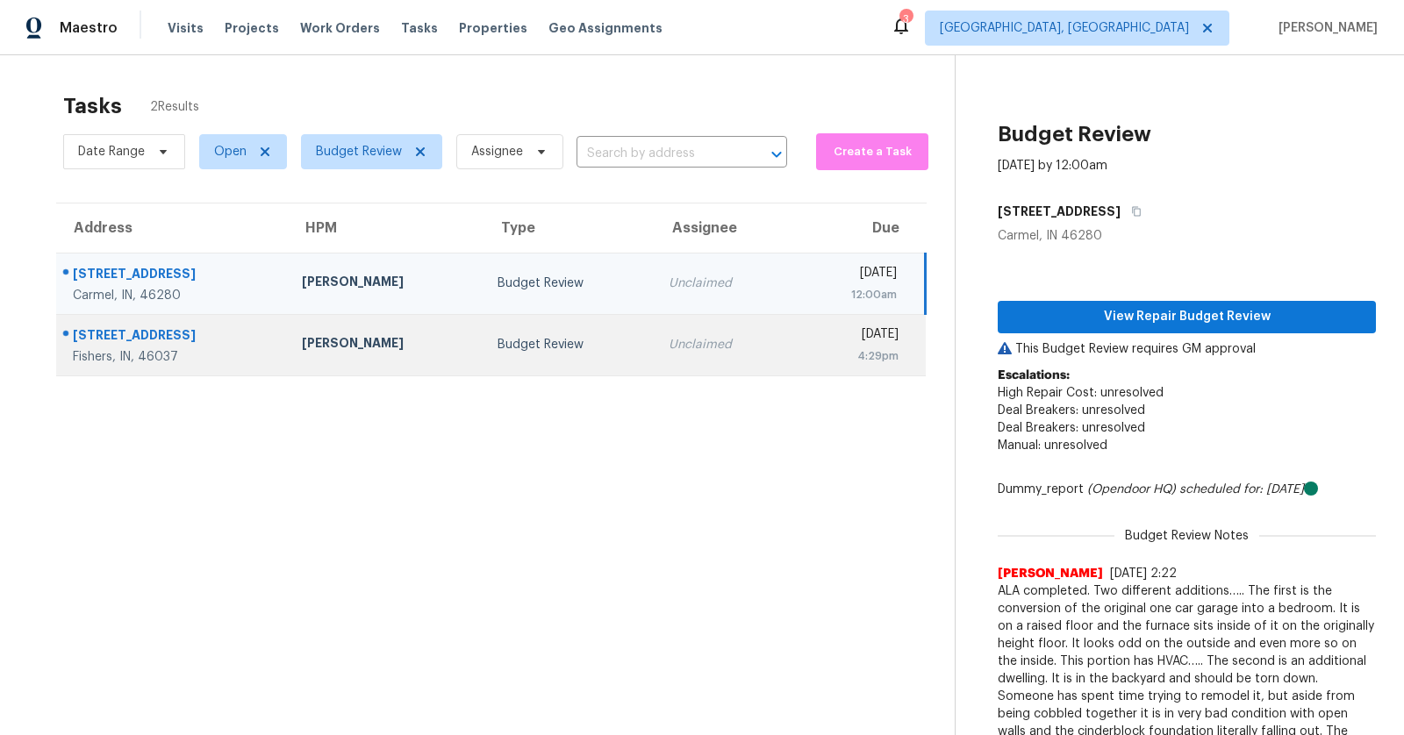
click at [102, 348] on div "Fishers, IN, 46037" at bounding box center [173, 357] width 201 height 18
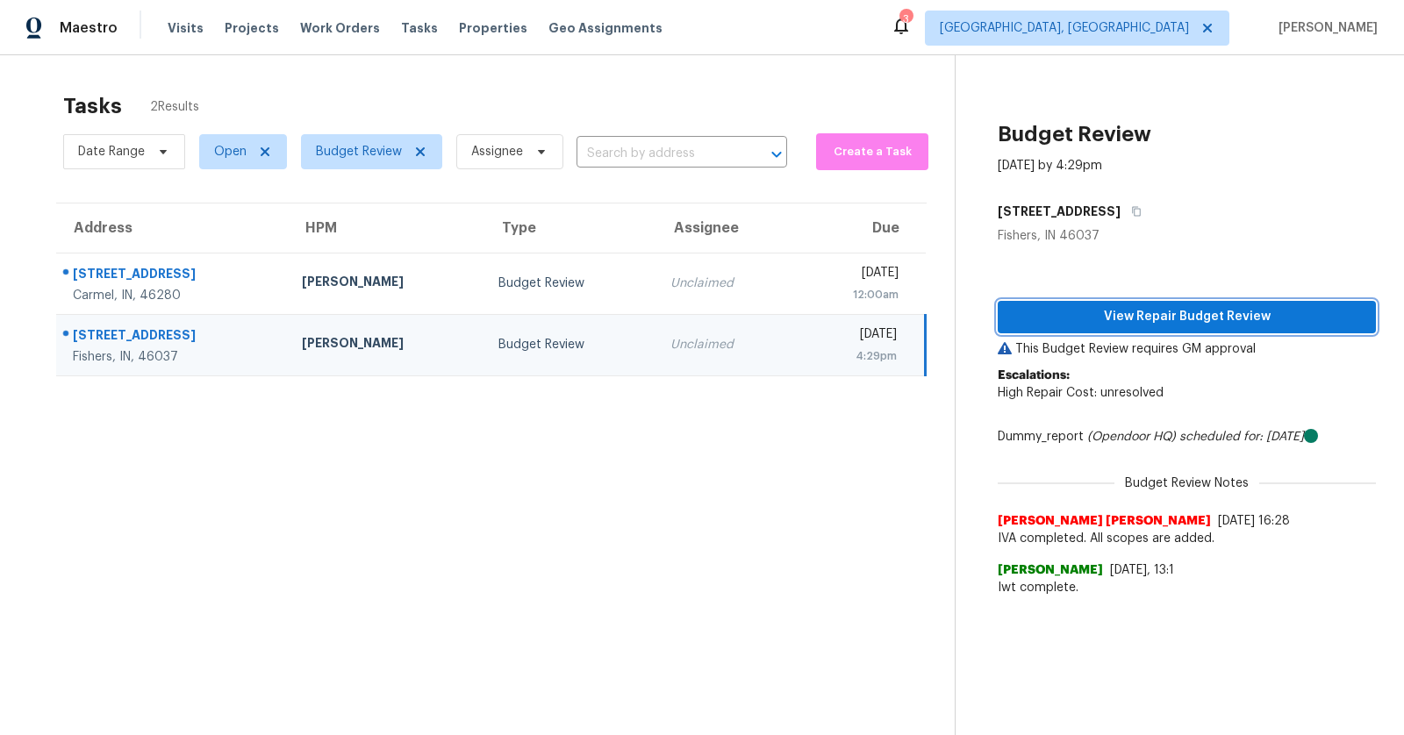
click at [1149, 302] on button "View Repair Budget Review" at bounding box center [1187, 317] width 378 height 32
